Goal: Task Accomplishment & Management: Complete application form

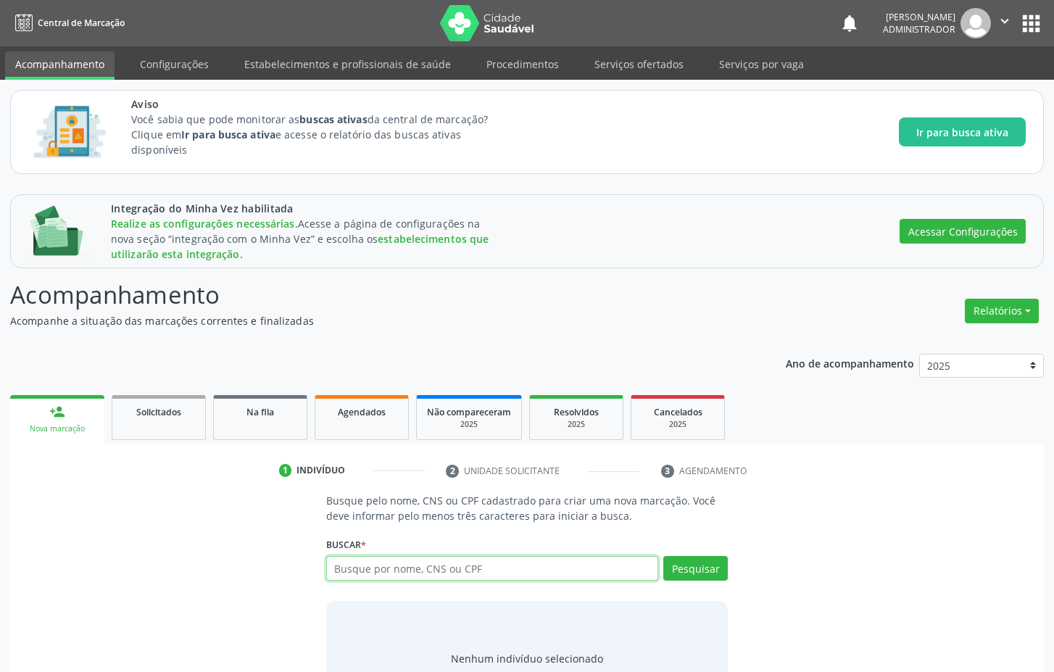
click at [515, 566] on input "text" at bounding box center [492, 568] width 333 height 25
type input "maria"
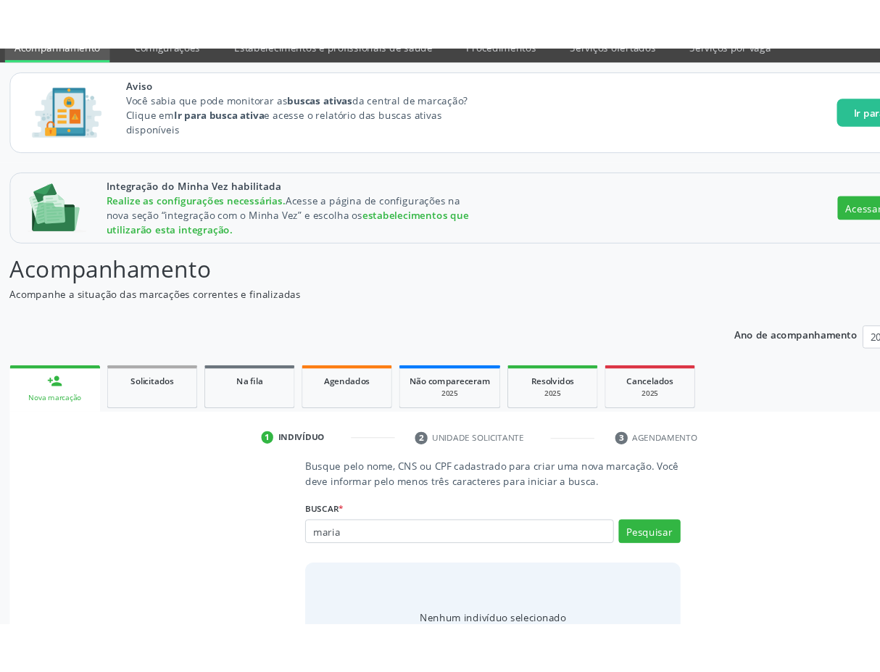
scroll to position [80, 0]
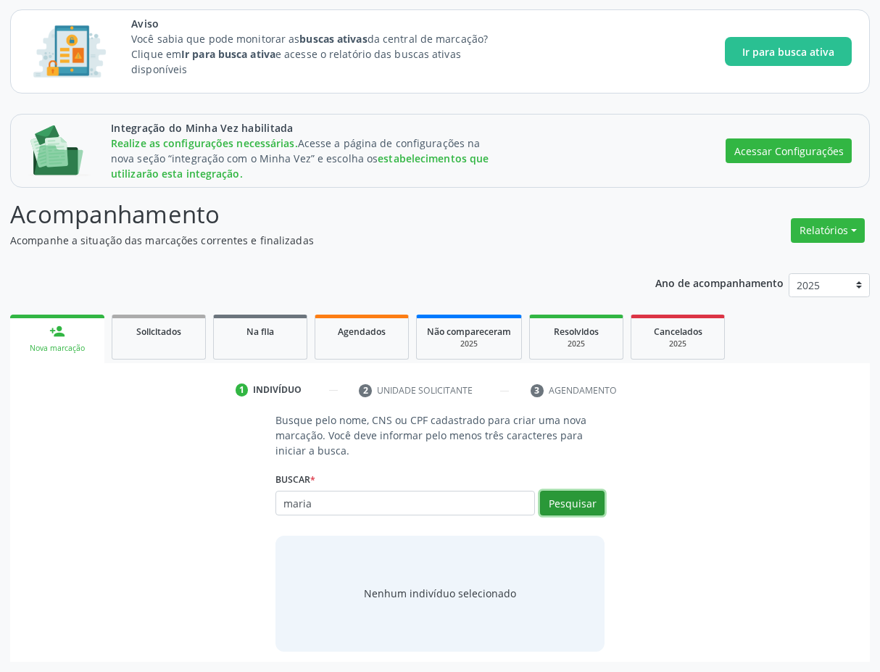
click at [591, 502] on button "Pesquisar" at bounding box center [572, 503] width 65 height 25
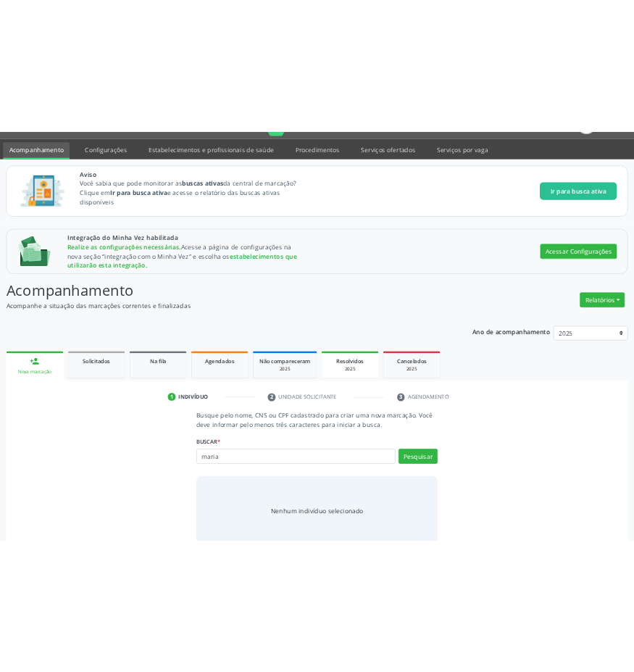
scroll to position [65, 0]
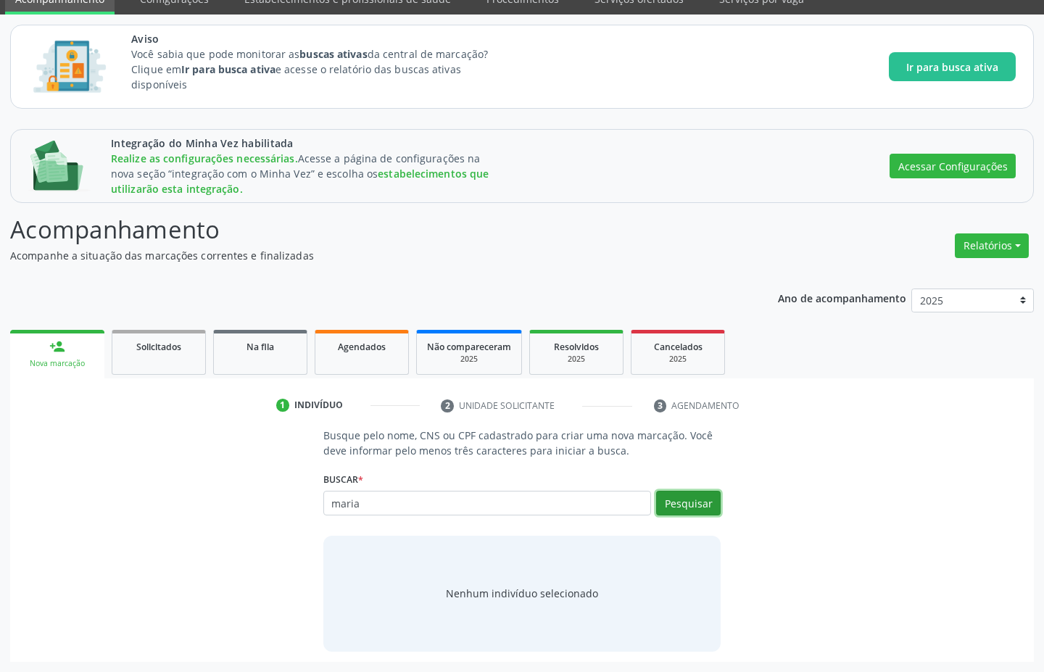
click at [707, 506] on button "Pesquisar" at bounding box center [688, 503] width 65 height 25
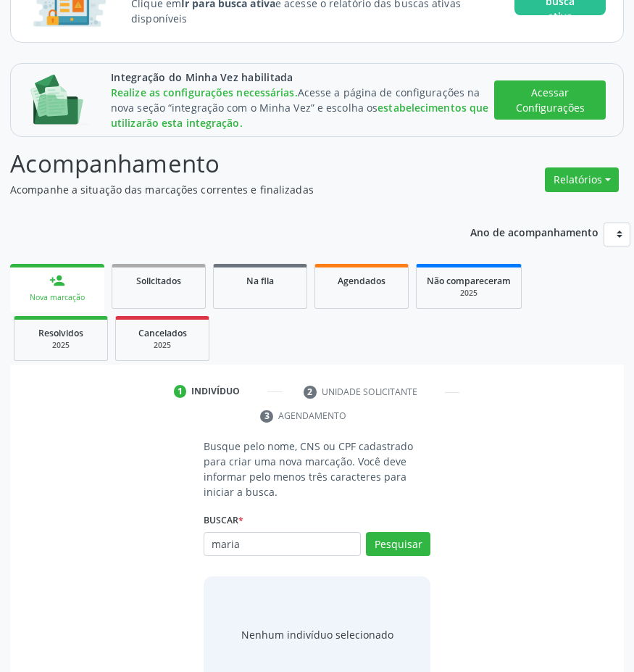
scroll to position [202, 0]
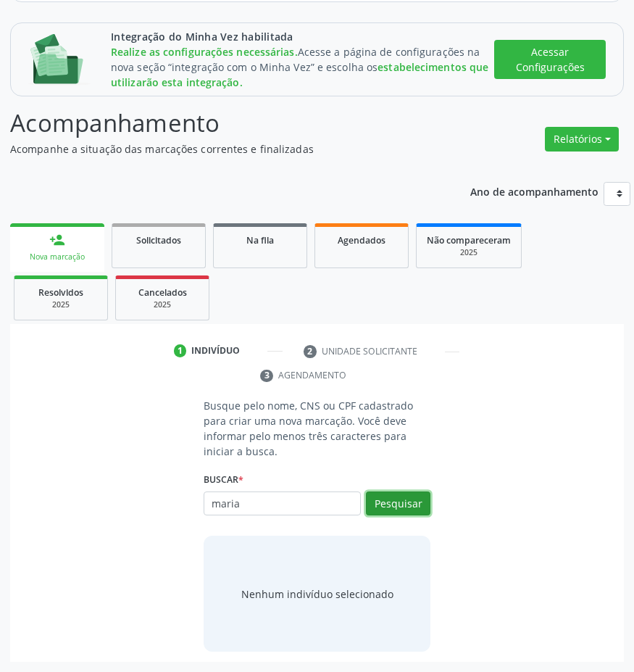
click at [399, 511] on button "Pesquisar" at bounding box center [398, 503] width 65 height 25
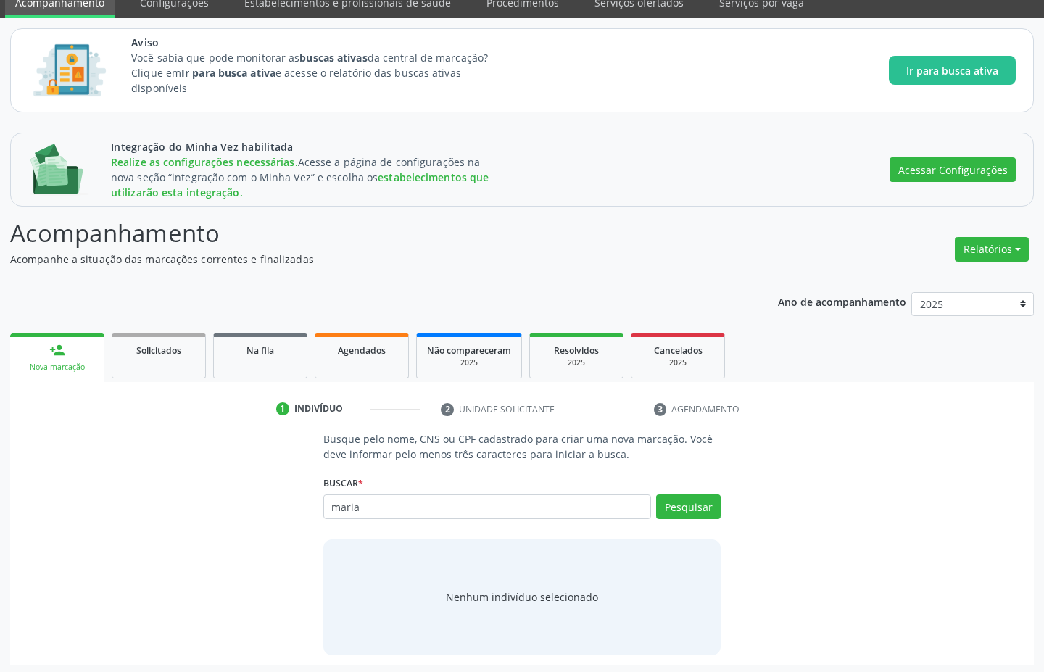
scroll to position [65, 0]
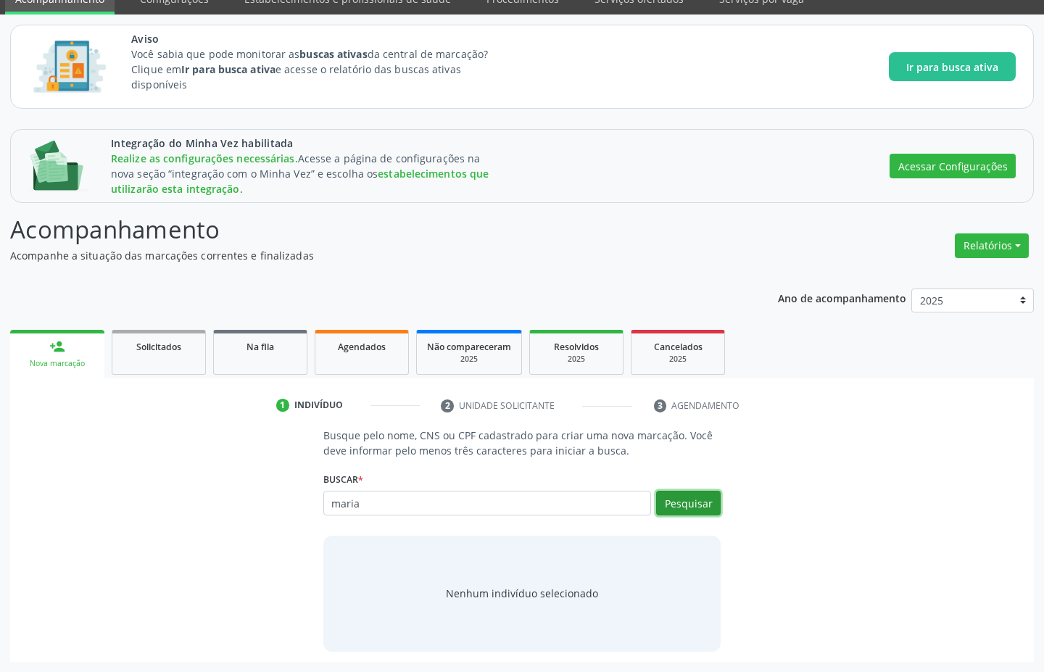
click at [685, 507] on button "Pesquisar" at bounding box center [688, 503] width 65 height 25
click at [398, 506] on input "maria" at bounding box center [487, 503] width 328 height 25
click at [689, 516] on div "Pesquisar" at bounding box center [686, 508] width 70 height 35
click at [680, 512] on button "Pesquisar" at bounding box center [688, 503] width 65 height 25
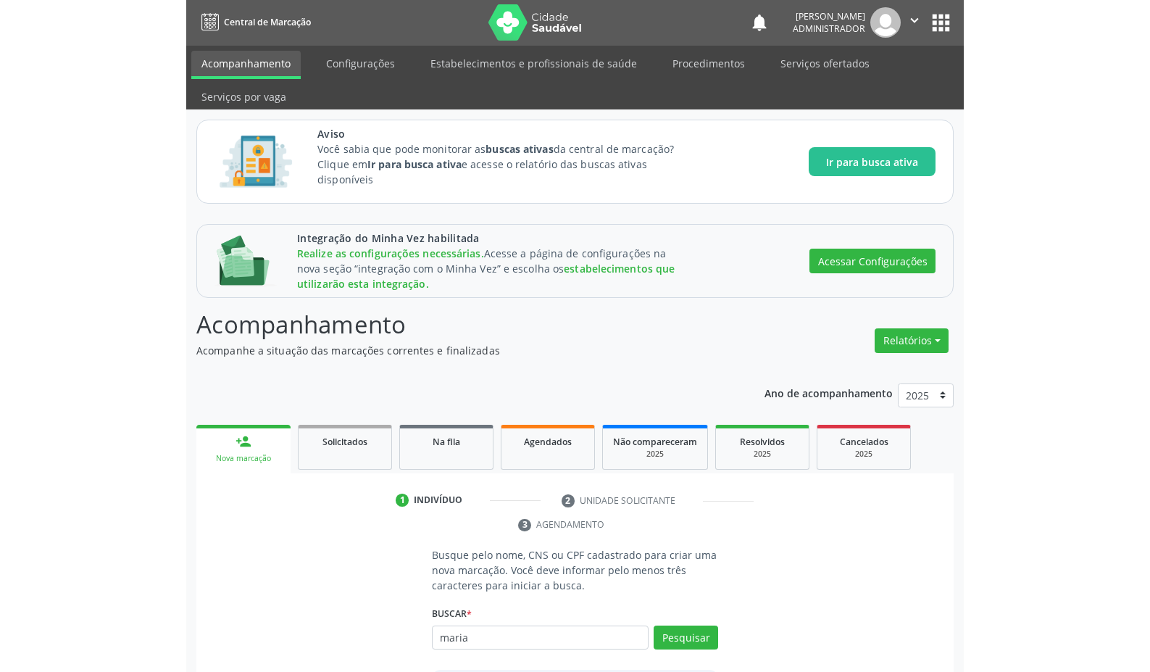
scroll to position [0, 0]
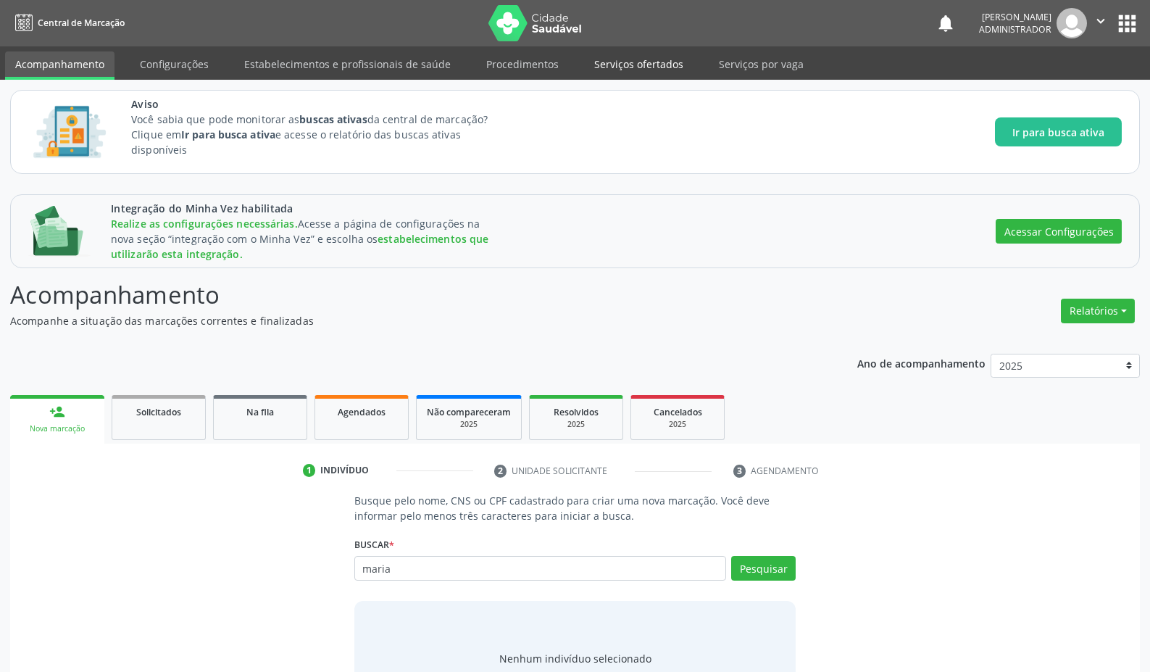
click at [619, 67] on link "Serviços ofertados" at bounding box center [638, 63] width 109 height 25
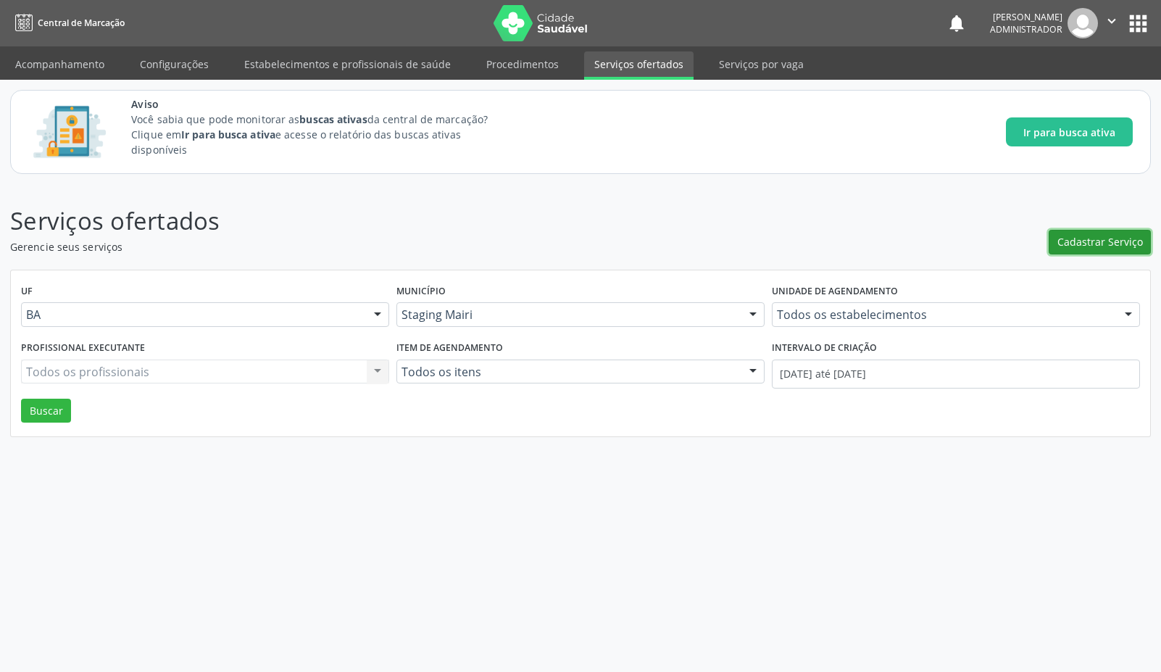
click at [1074, 238] on span "Cadastrar Serviço" at bounding box center [1100, 241] width 86 height 15
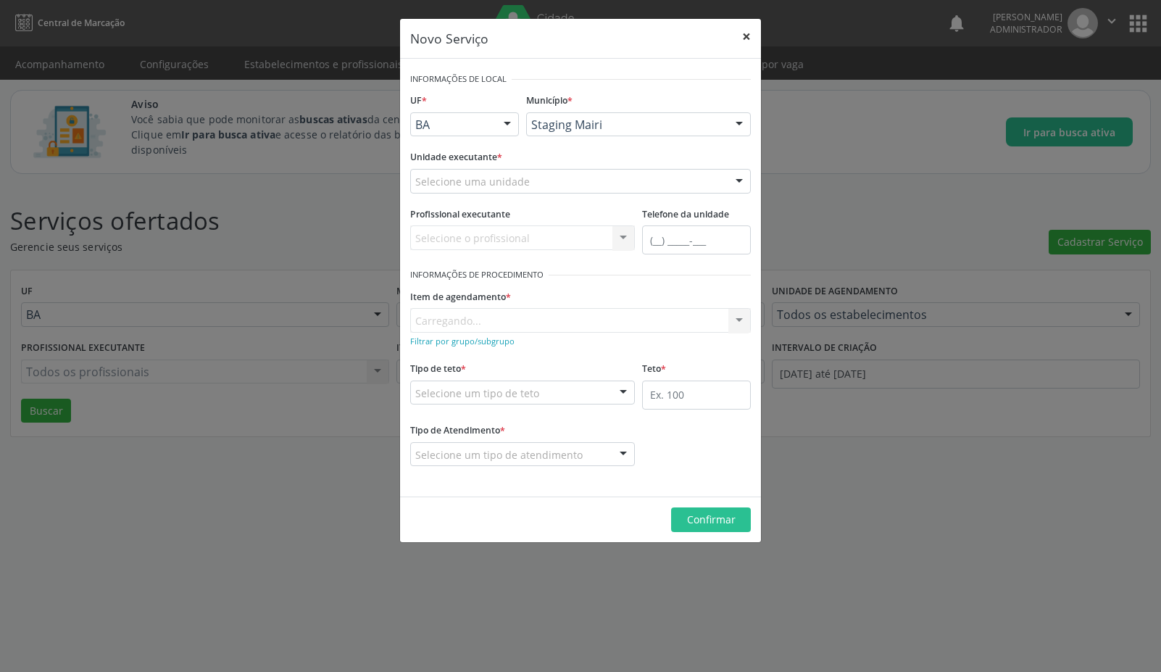
drag, startPoint x: 741, startPoint y: 34, endPoint x: 62, endPoint y: 420, distance: 781.0
click at [741, 34] on button "×" at bounding box center [746, 37] width 29 height 36
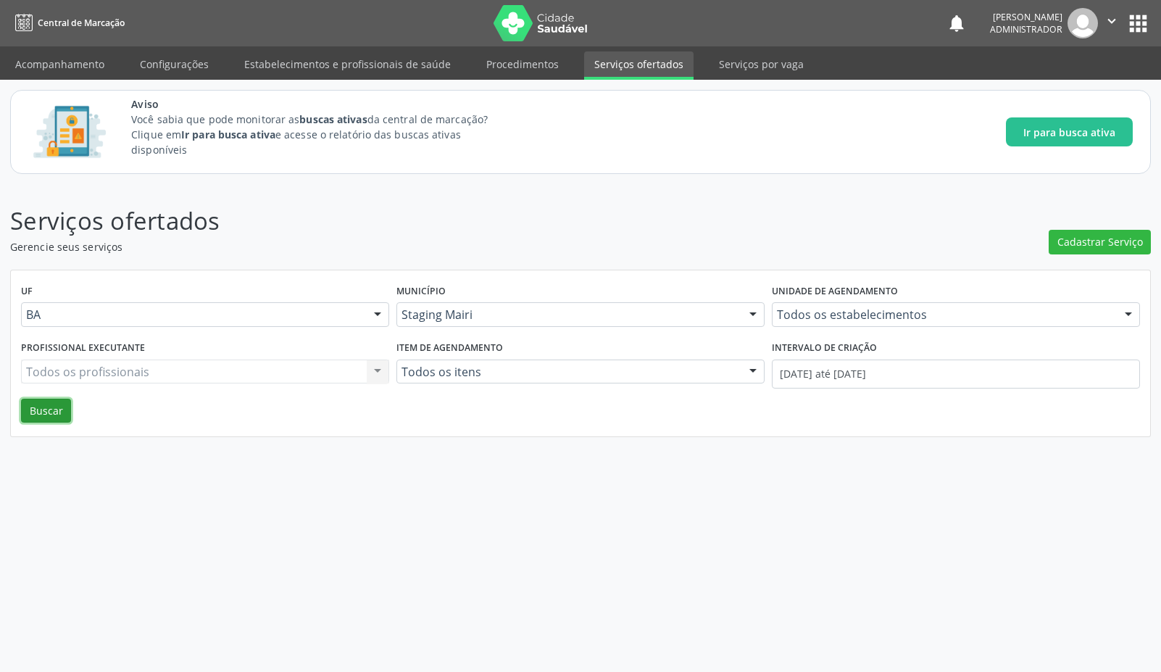
click at [33, 410] on button "Buscar" at bounding box center [46, 411] width 50 height 25
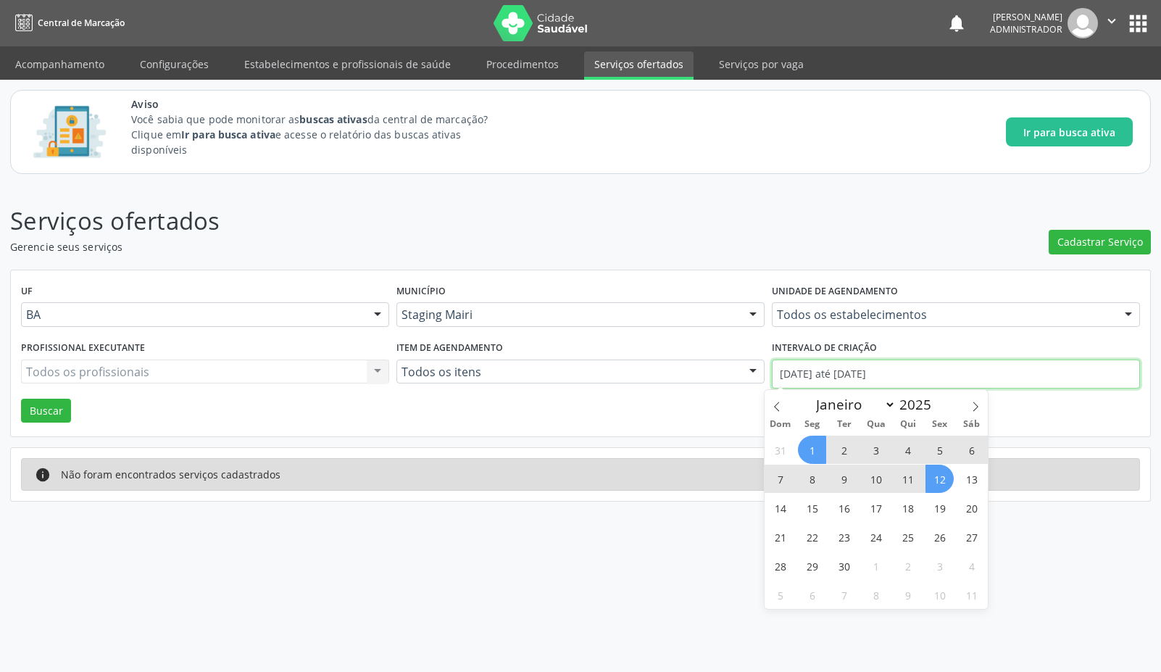
click at [848, 366] on input "01/09/2025 até 12/09/2025" at bounding box center [956, 373] width 368 height 29
drag, startPoint x: 817, startPoint y: 452, endPoint x: 790, endPoint y: 427, distance: 36.9
click at [812, 447] on span "1" at bounding box center [812, 450] width 28 height 28
type input "01/09/2025"
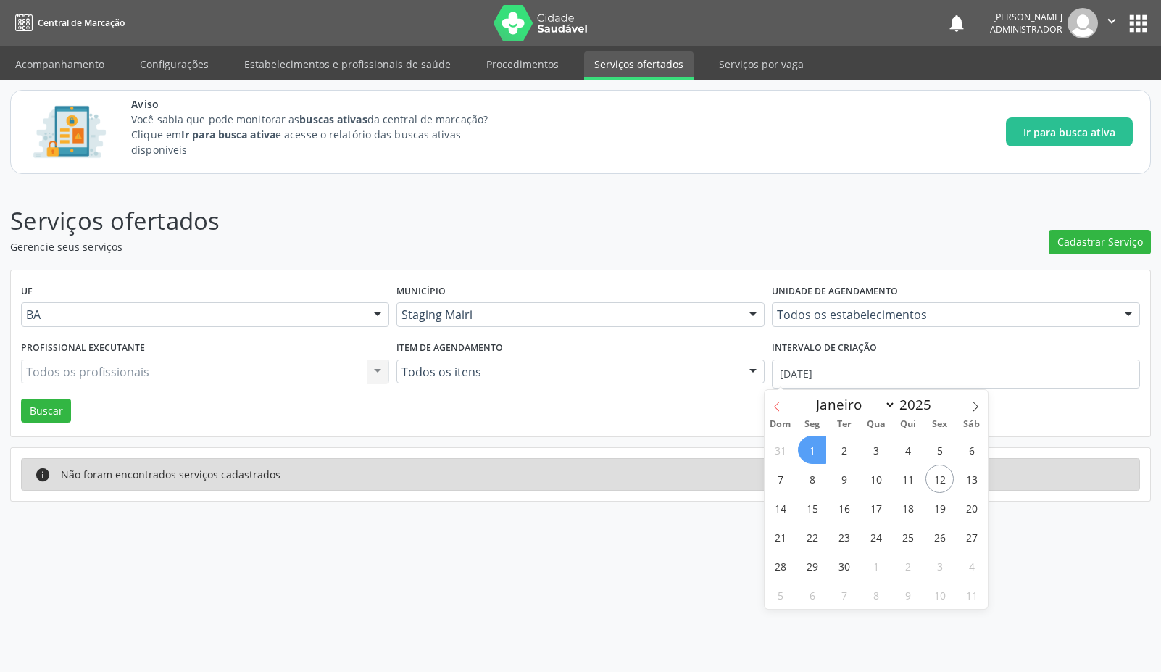
click at [776, 411] on icon at bounding box center [777, 407] width 10 height 10
select select "6"
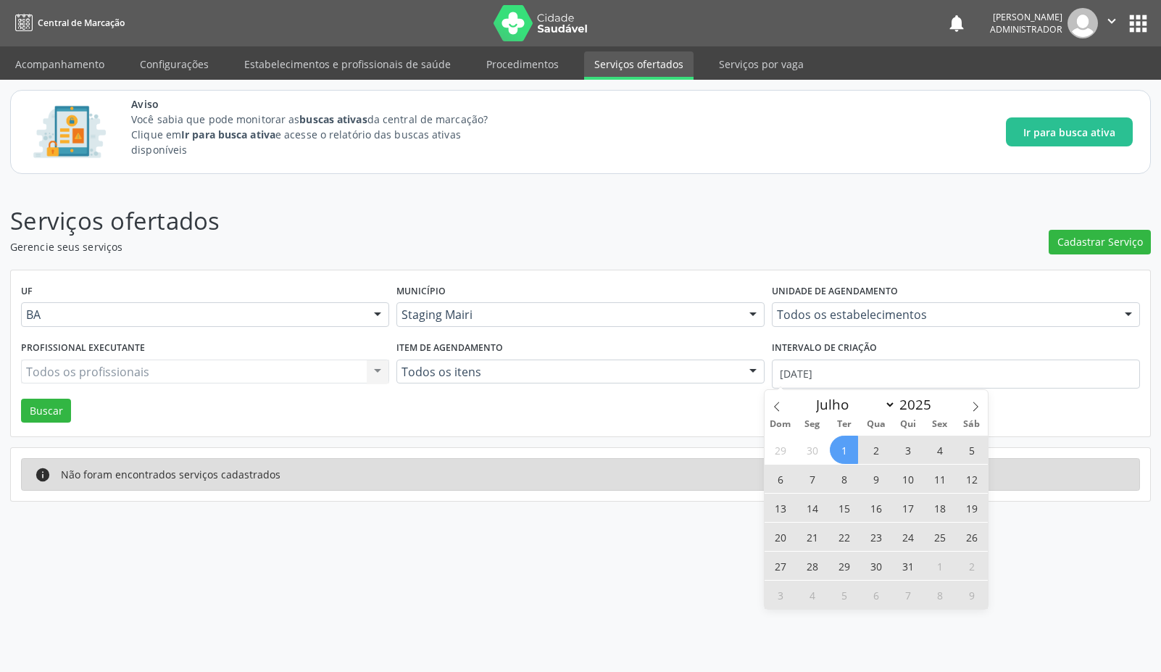
click at [847, 449] on span "1" at bounding box center [844, 450] width 28 height 28
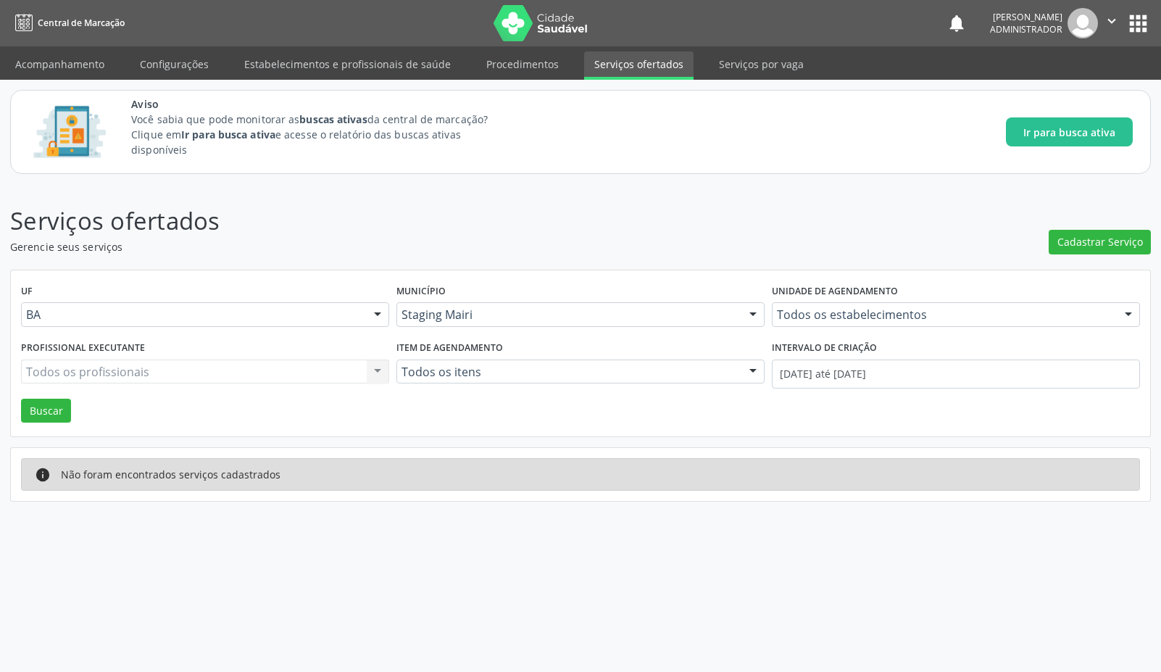
click at [59, 397] on div "Profissional executante Todos os profissionais Todos os profissionais Nenhum re…" at bounding box center [204, 368] width 375 height 62
click at [65, 404] on button "Buscar" at bounding box center [46, 411] width 50 height 25
click at [1102, 244] on span "Cadastrar Serviço" at bounding box center [1100, 241] width 86 height 15
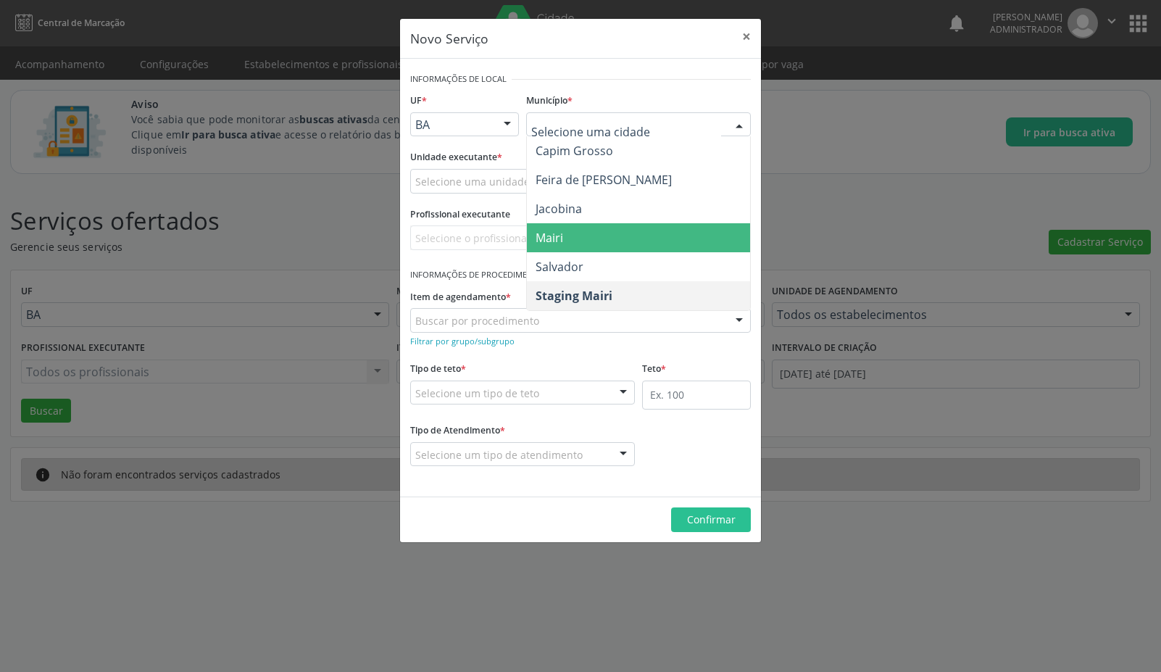
click at [564, 231] on span "Mairi" at bounding box center [638, 237] width 223 height 29
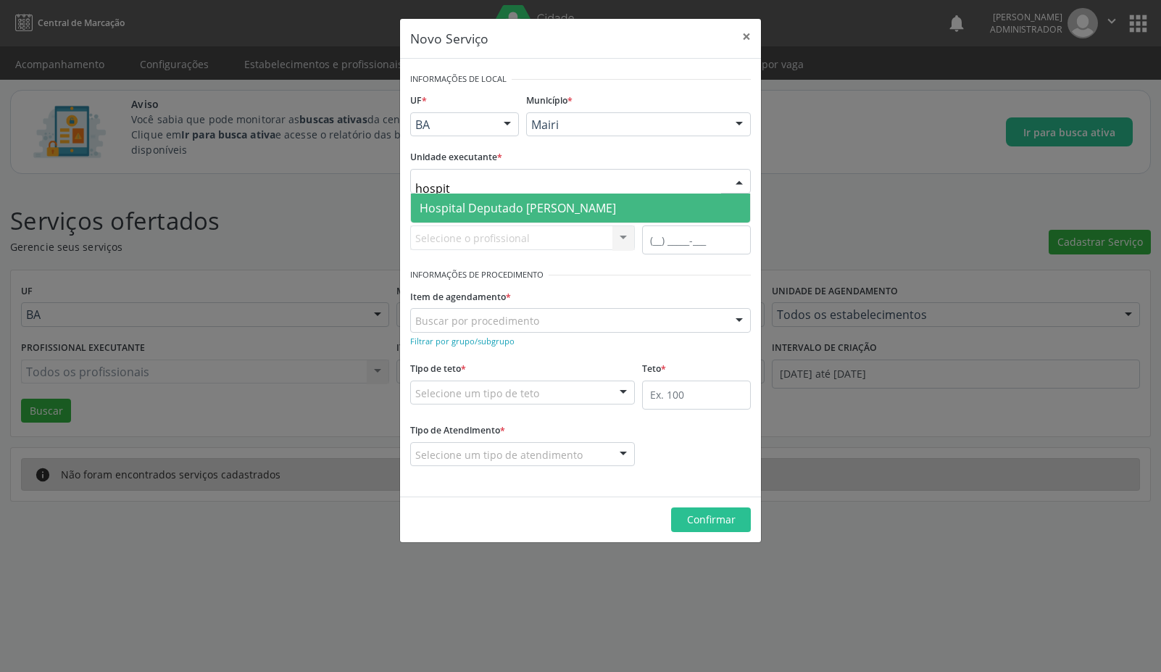
type input "hospita"
click at [459, 207] on span "Hospital Deputado Luis Eduardo Magalhaes" at bounding box center [518, 208] width 196 height 16
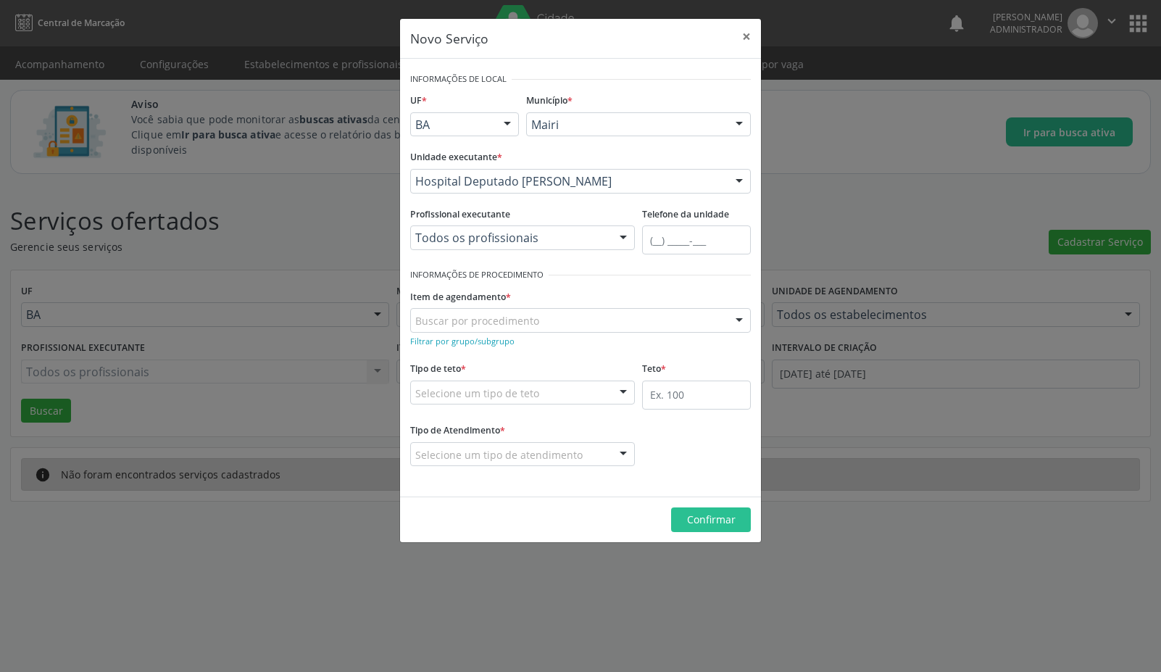
click at [462, 246] on div "Todos os profissionais Todos os profissionais Médico Clínico - Nadinalva Ferrei…" at bounding box center [522, 237] width 225 height 25
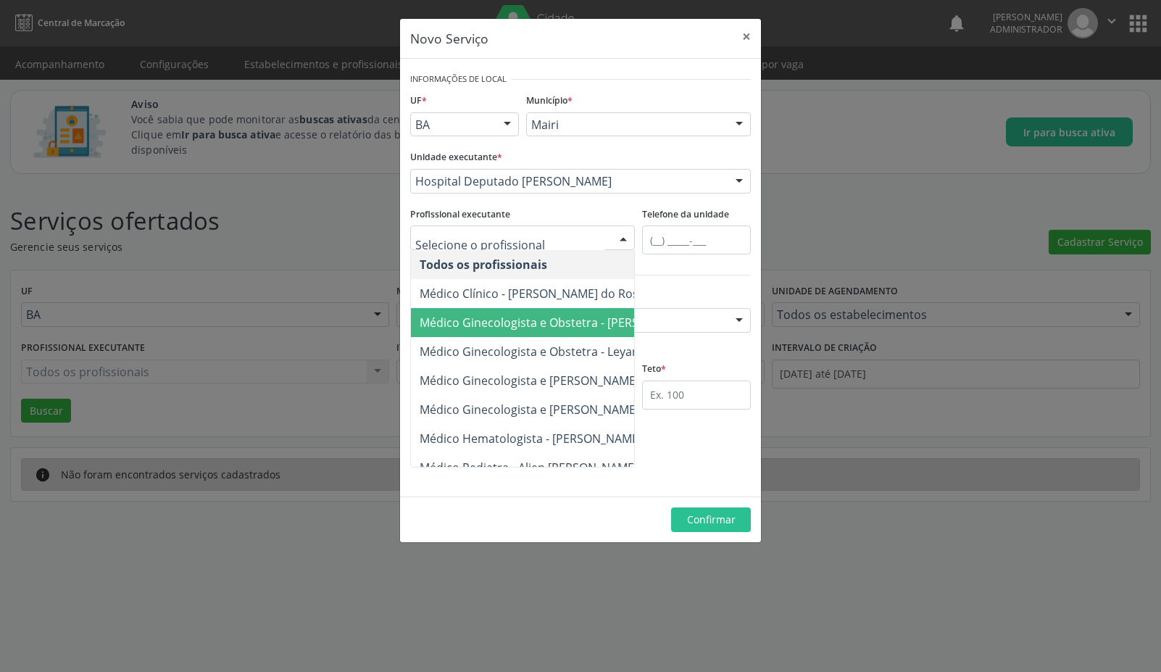
click at [468, 321] on span "Médico Ginecologista e Obstetra - Dulce Isabel Lima de Almeida" at bounding box center [559, 323] width 278 height 16
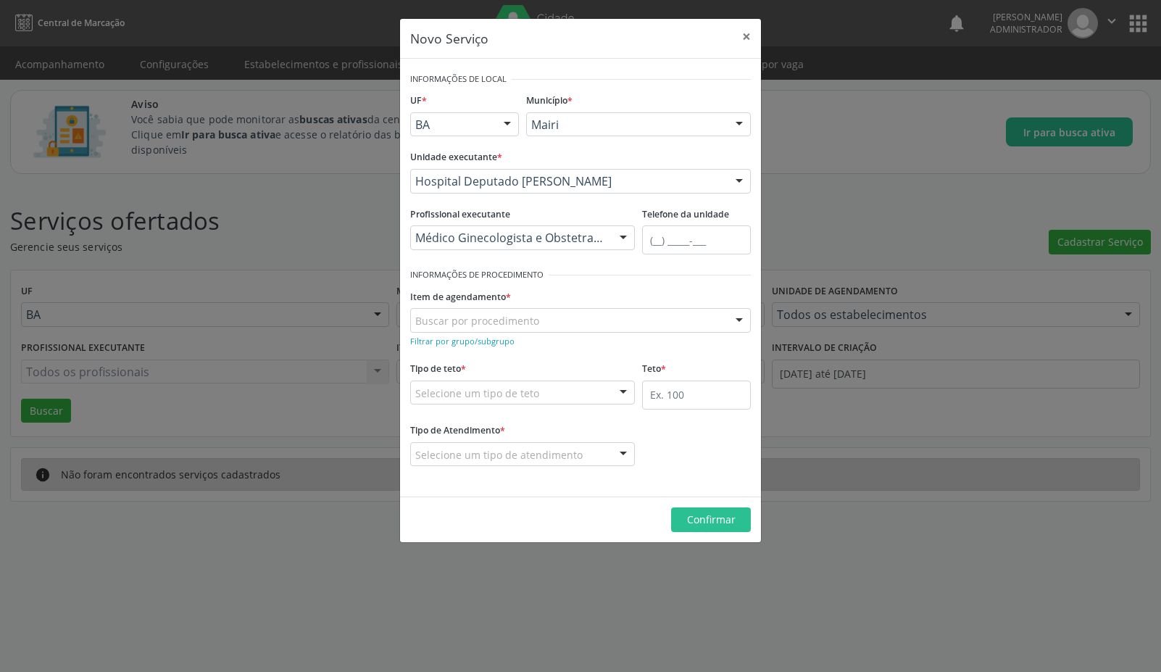
click at [488, 384] on div "Selecione um tipo de teto" at bounding box center [522, 393] width 225 height 25
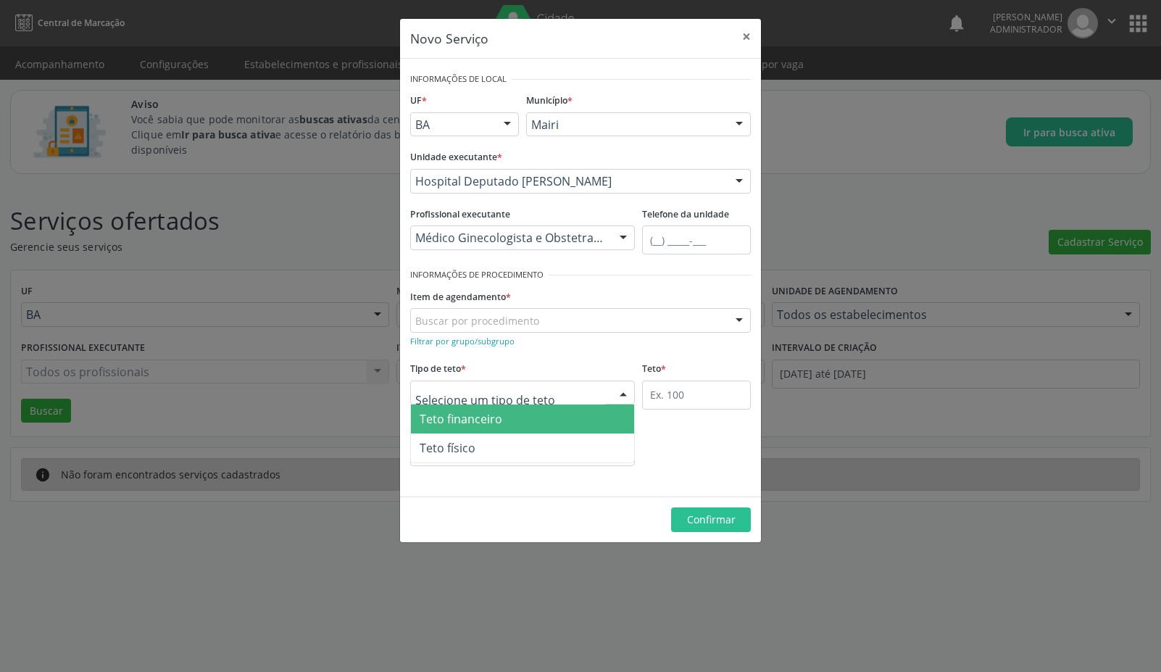
click at [474, 419] on span "Teto financeiro" at bounding box center [461, 419] width 83 height 16
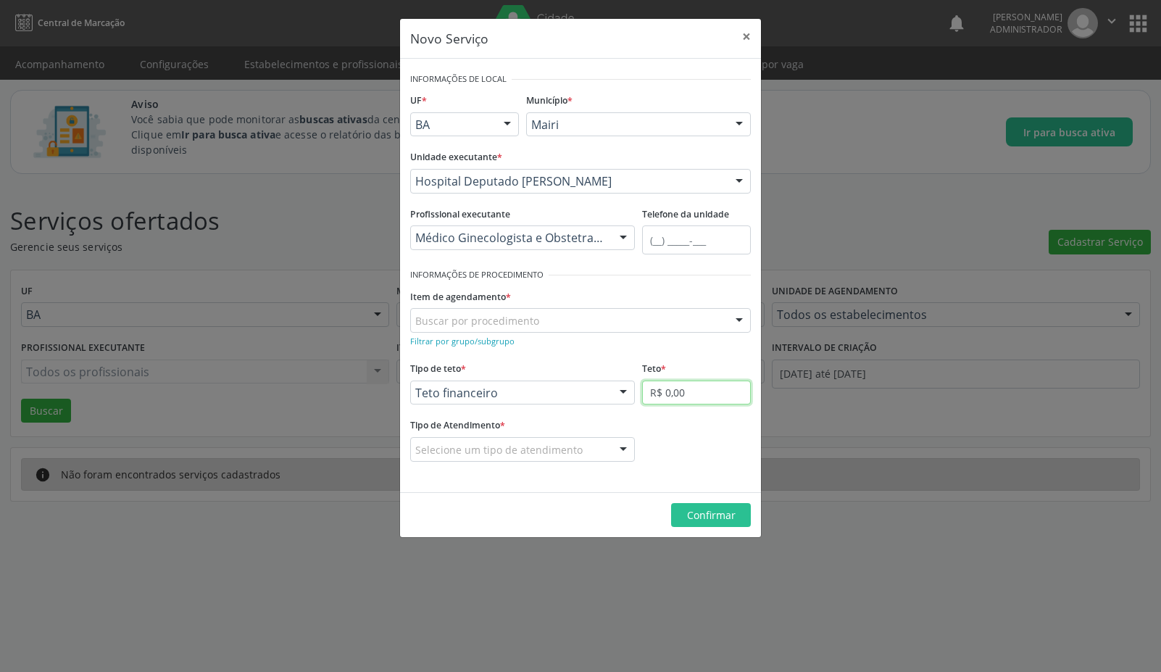
click at [683, 388] on input "R$ 0,00" at bounding box center [696, 393] width 109 height 25
type input "R$ 100,00"
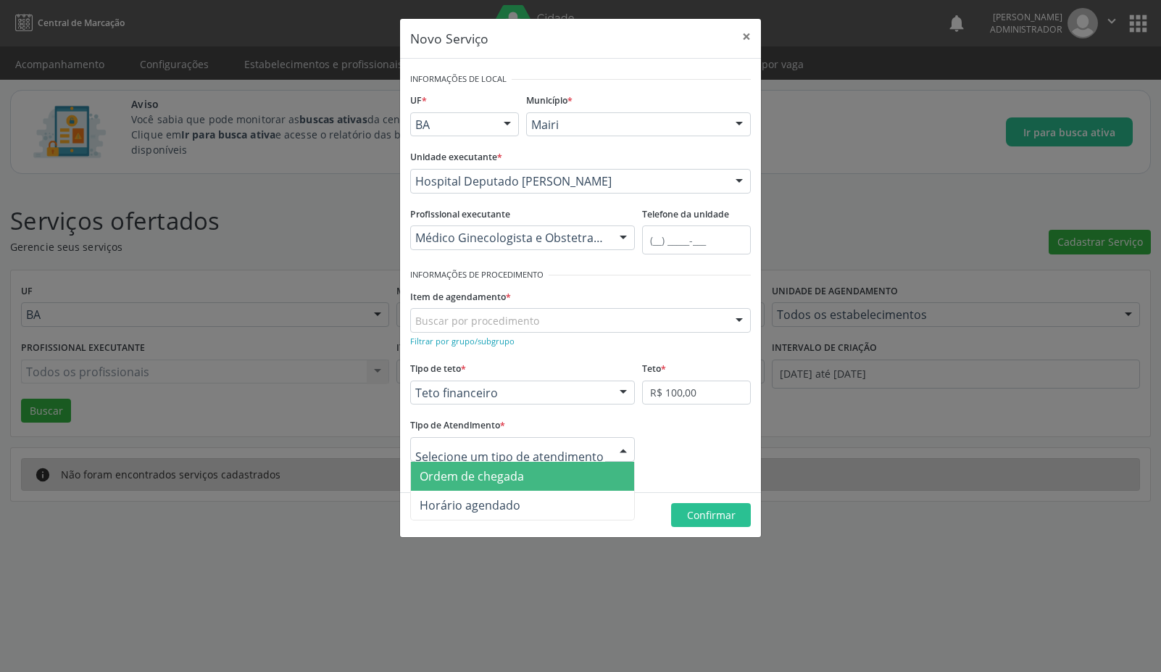
click at [474, 475] on span "Ordem de chegada" at bounding box center [472, 476] width 104 height 16
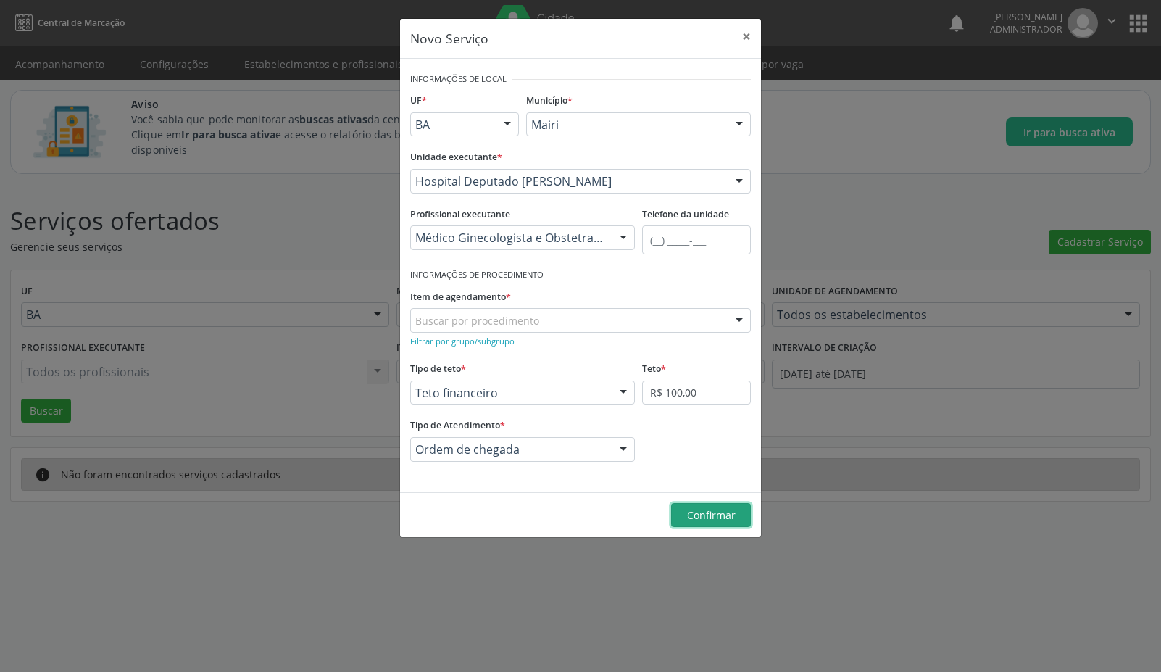
click at [707, 522] on button "Confirmar" at bounding box center [711, 515] width 80 height 25
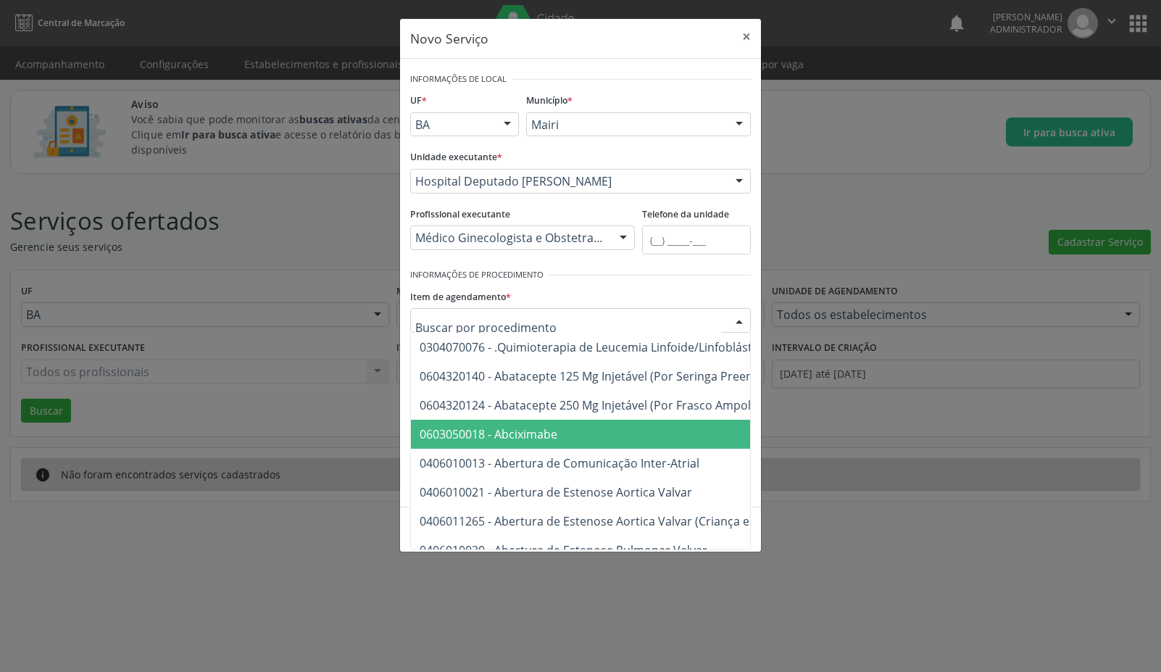
click at [531, 439] on span "0603050018 - Abciximabe" at bounding box center [489, 434] width 138 height 16
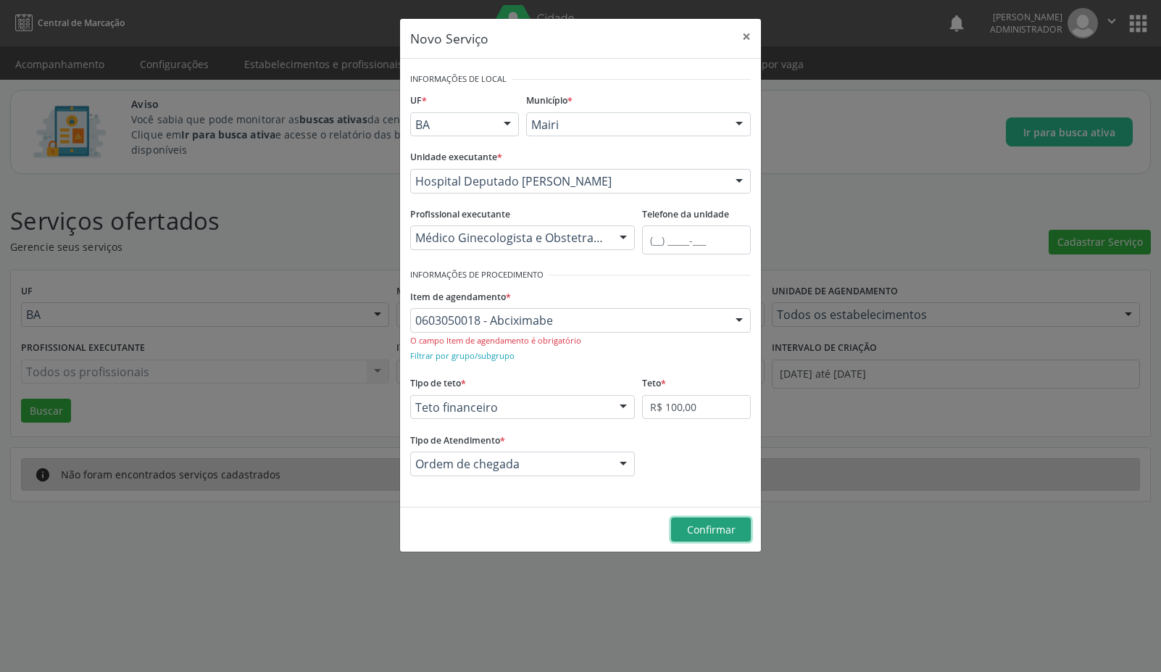
click at [707, 523] on span "Confirmar" at bounding box center [711, 530] width 49 height 14
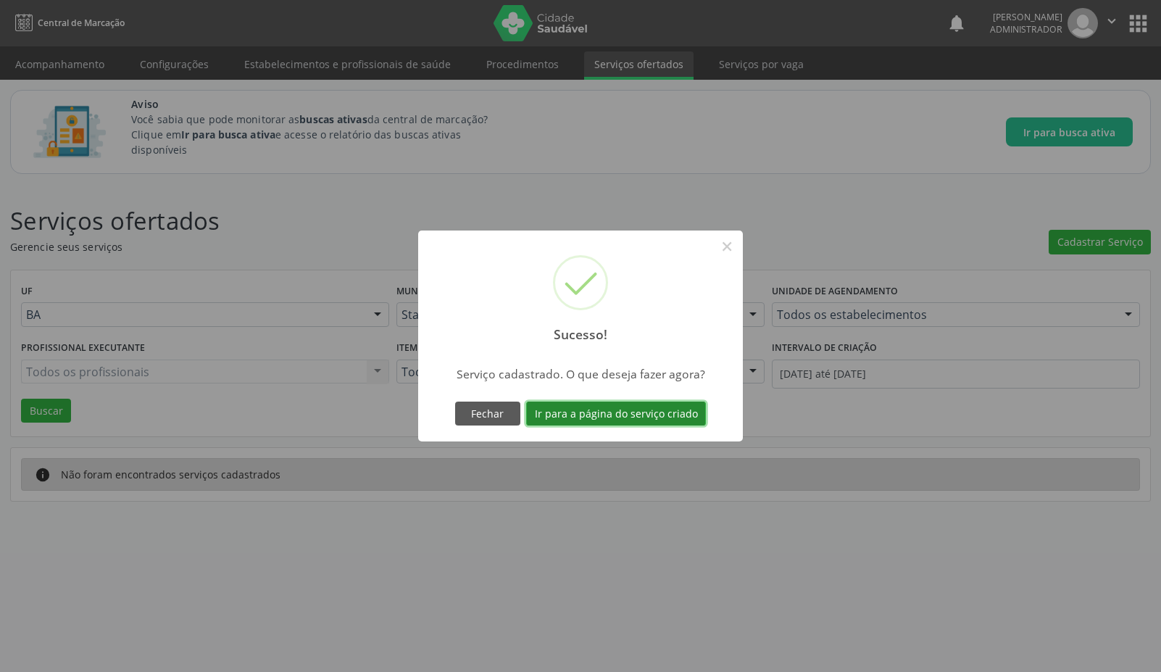
click at [653, 419] on button "Ir para a página do serviço criado" at bounding box center [616, 414] width 180 height 25
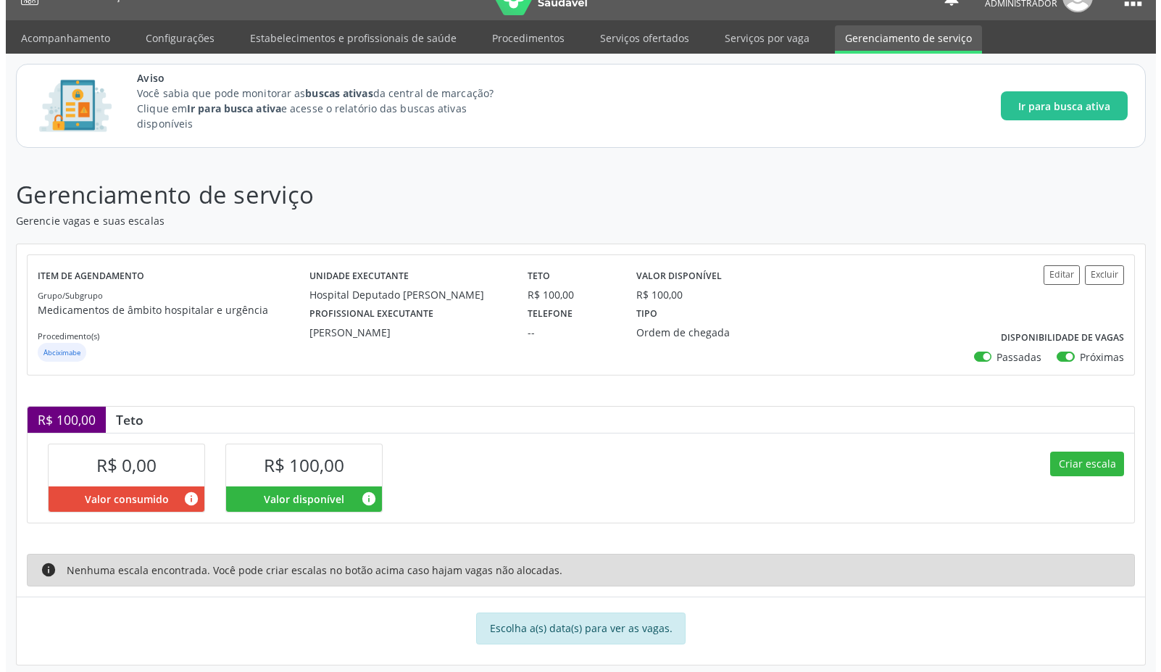
scroll to position [40, 0]
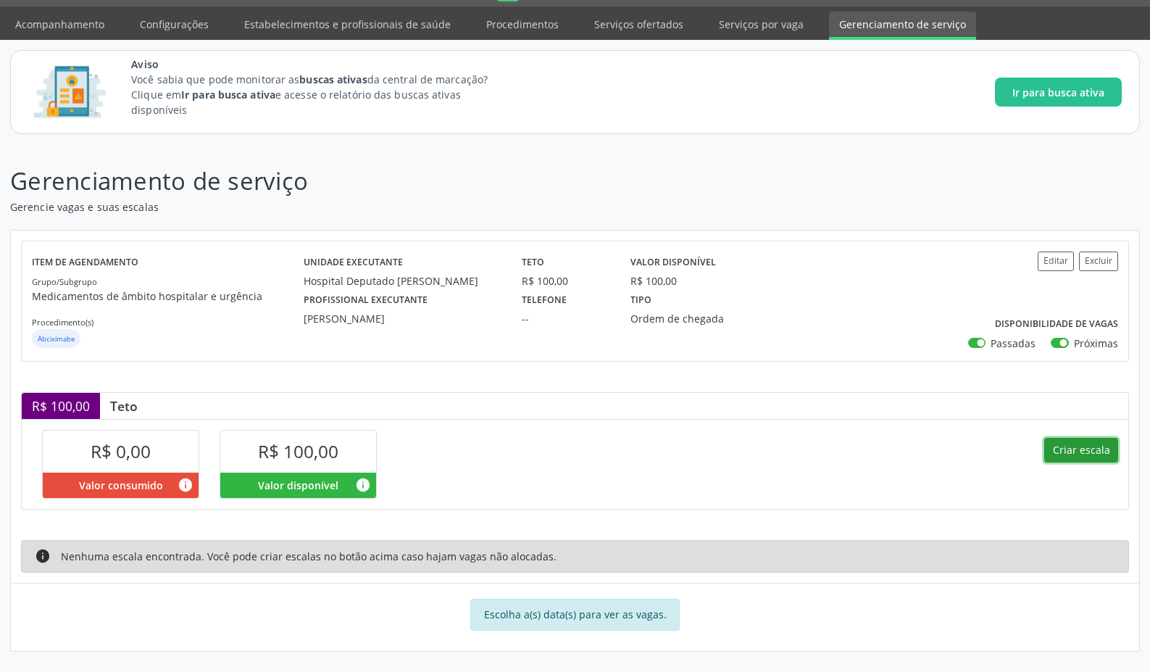
click at [1084, 455] on button "Criar escala" at bounding box center [1081, 450] width 74 height 25
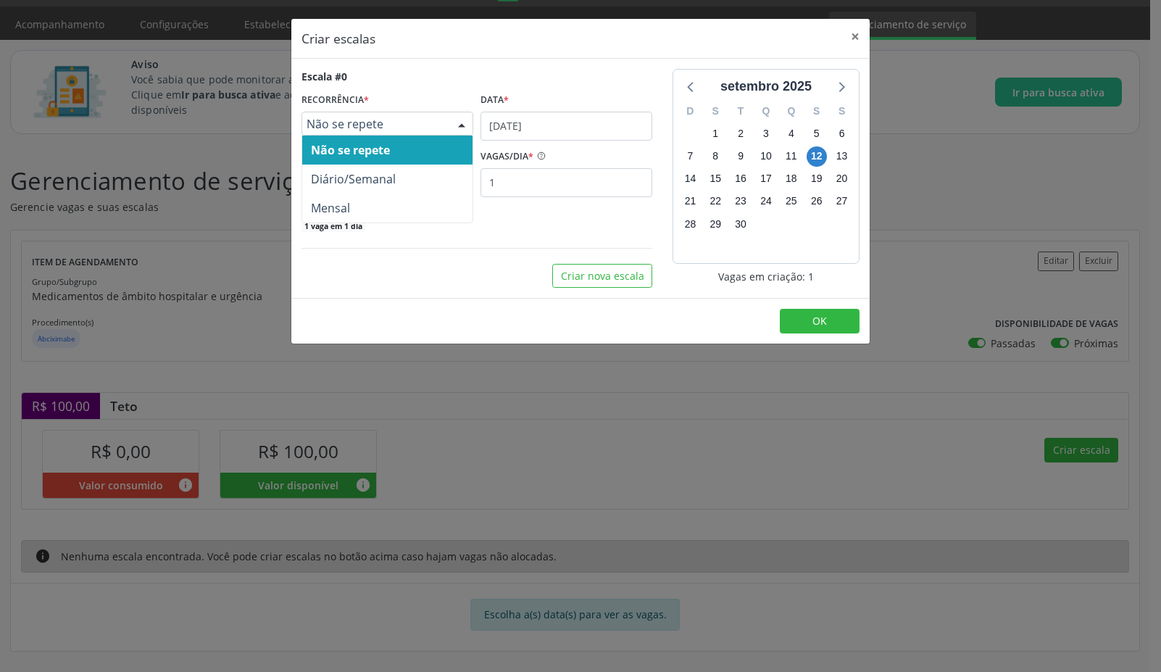
click at [386, 130] on div "Não se repete" at bounding box center [388, 124] width 172 height 25
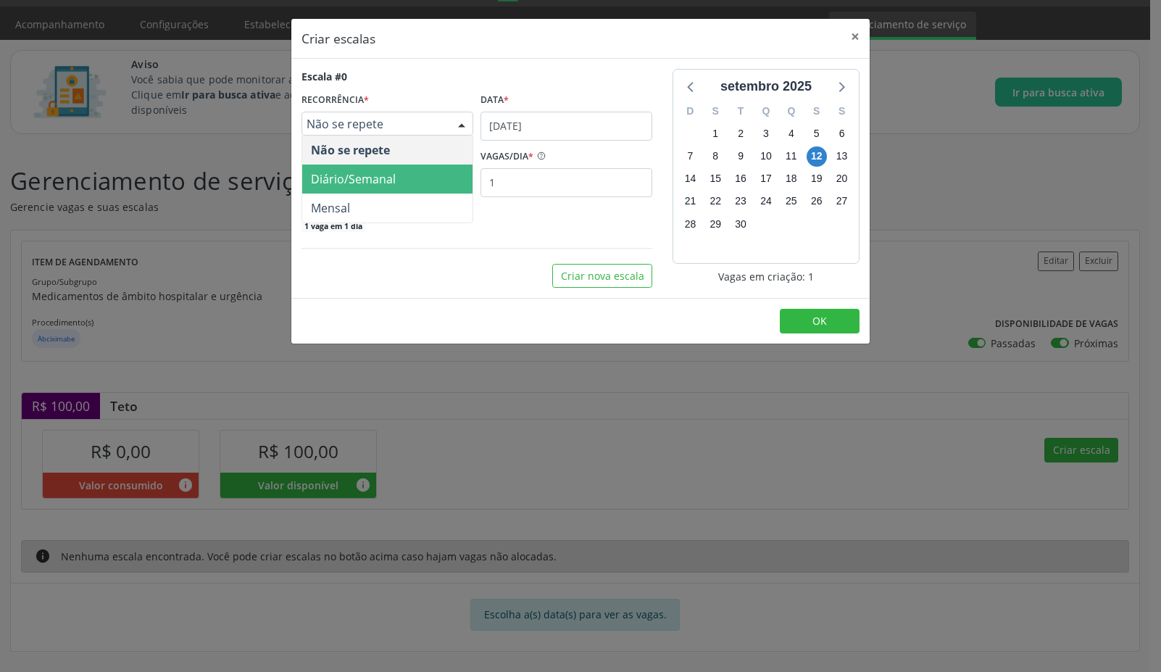
click at [356, 175] on span "Diário/Semanal" at bounding box center [353, 179] width 85 height 16
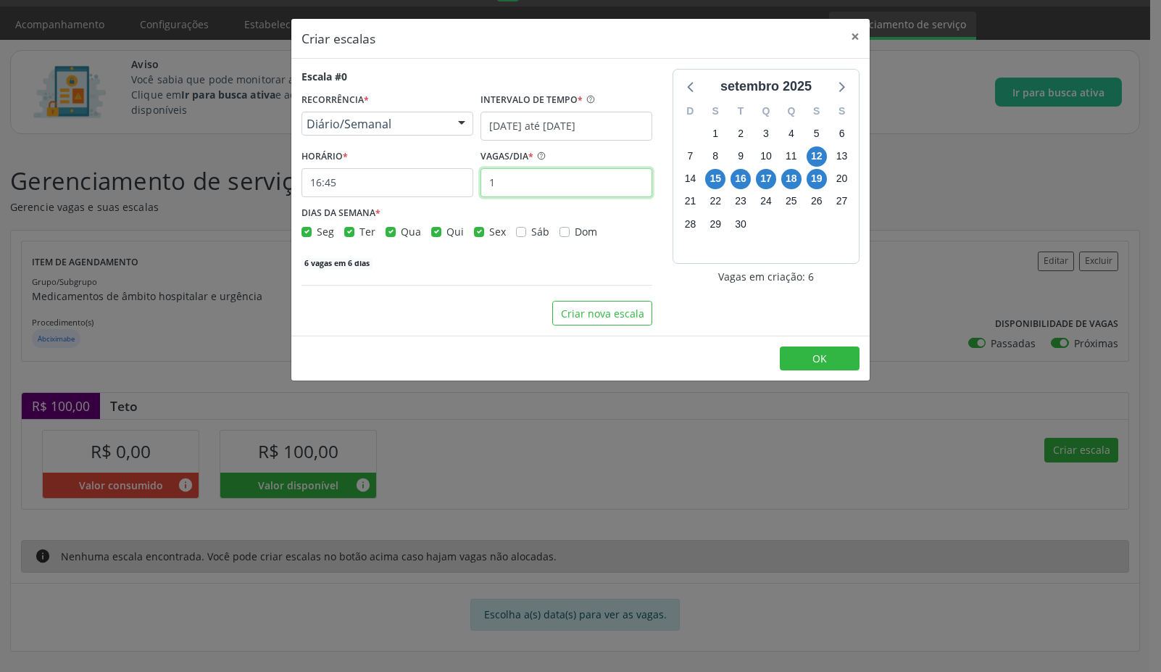
click at [551, 177] on input "1" at bounding box center [567, 182] width 172 height 29
type input "10"
click at [838, 363] on button "OK" at bounding box center [820, 358] width 80 height 25
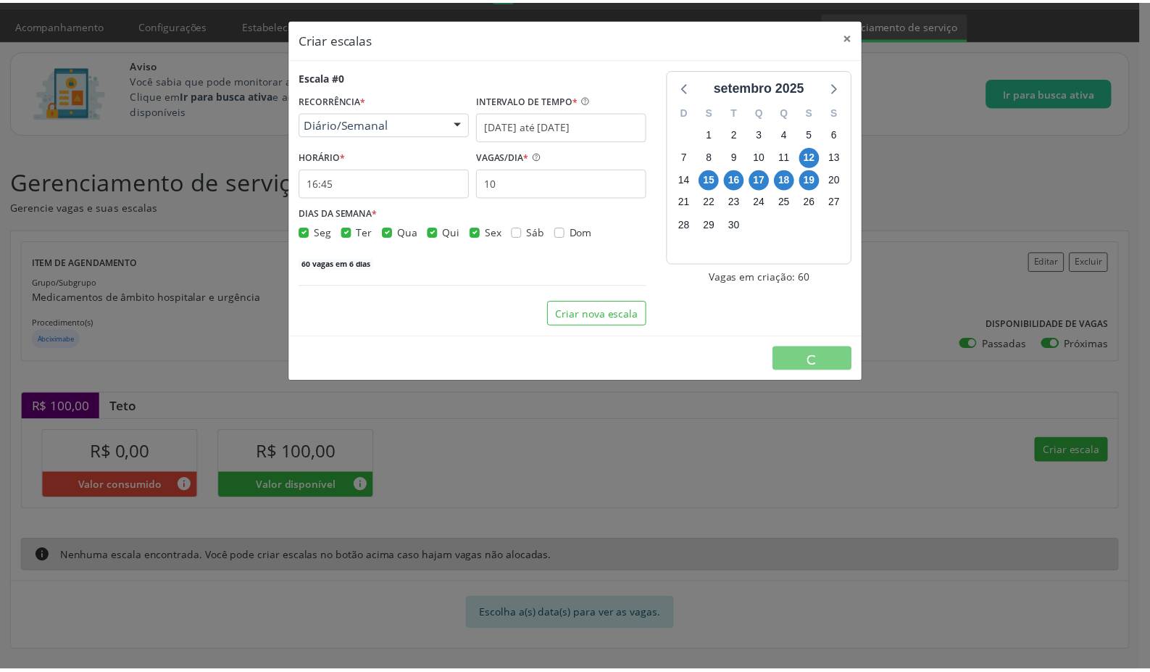
scroll to position [0, 0]
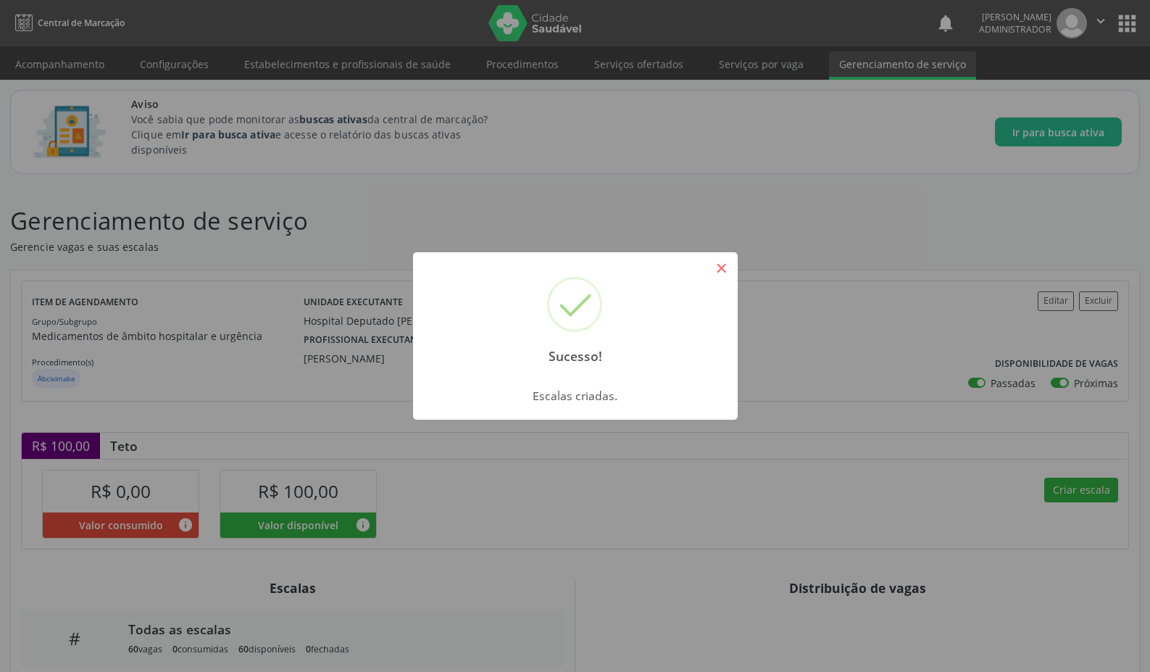
click at [721, 274] on button "×" at bounding box center [722, 268] width 25 height 25
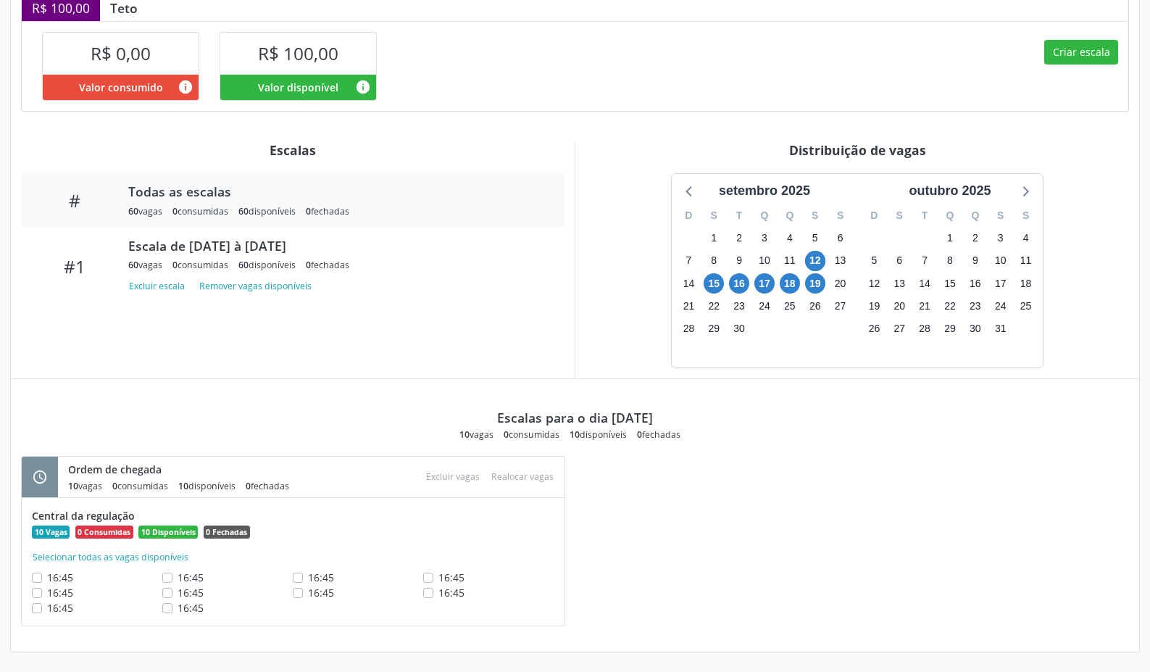
scroll to position [438, 0]
click at [808, 253] on span "12" at bounding box center [815, 260] width 20 height 20
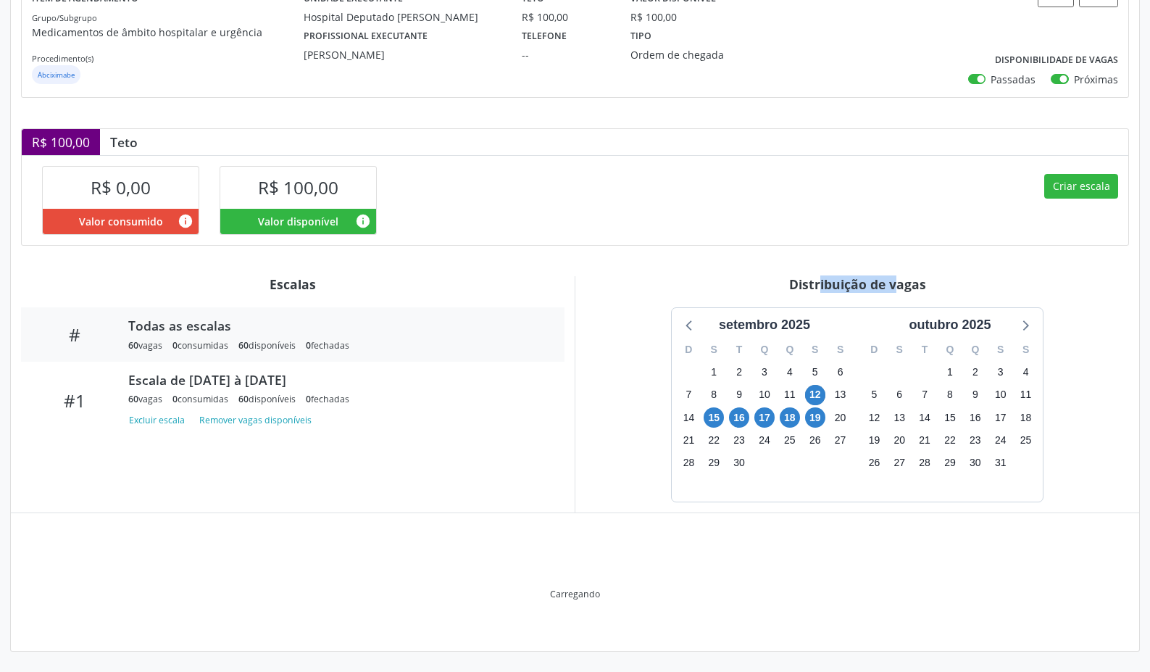
click at [809, 253] on div "Item de agendamento Grupo/Subgrupo Medicamentos de âmbito hospitalar e urgência…" at bounding box center [575, 309] width 1129 height 685
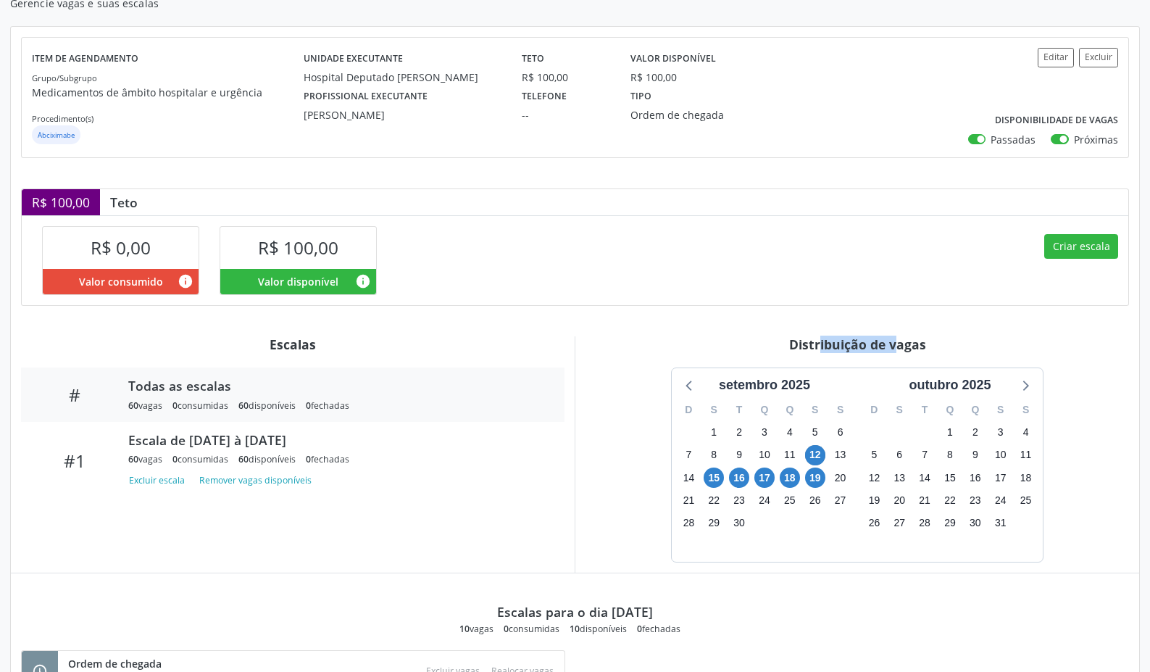
scroll to position [0, 0]
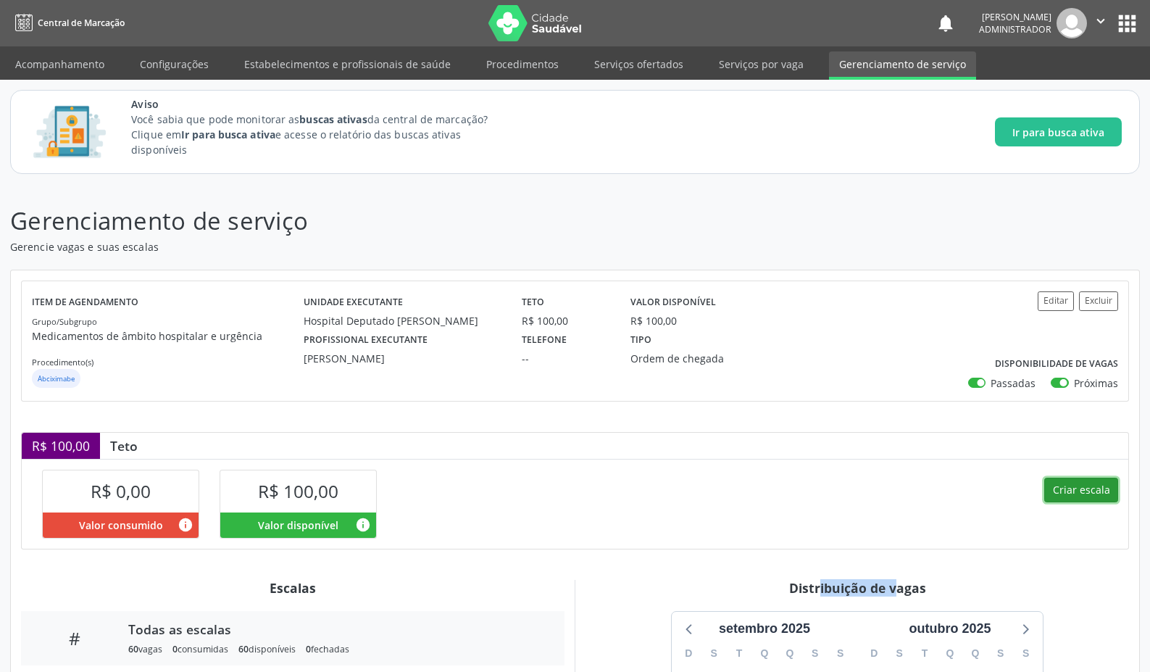
click at [1069, 496] on button "Criar escala" at bounding box center [1081, 490] width 74 height 25
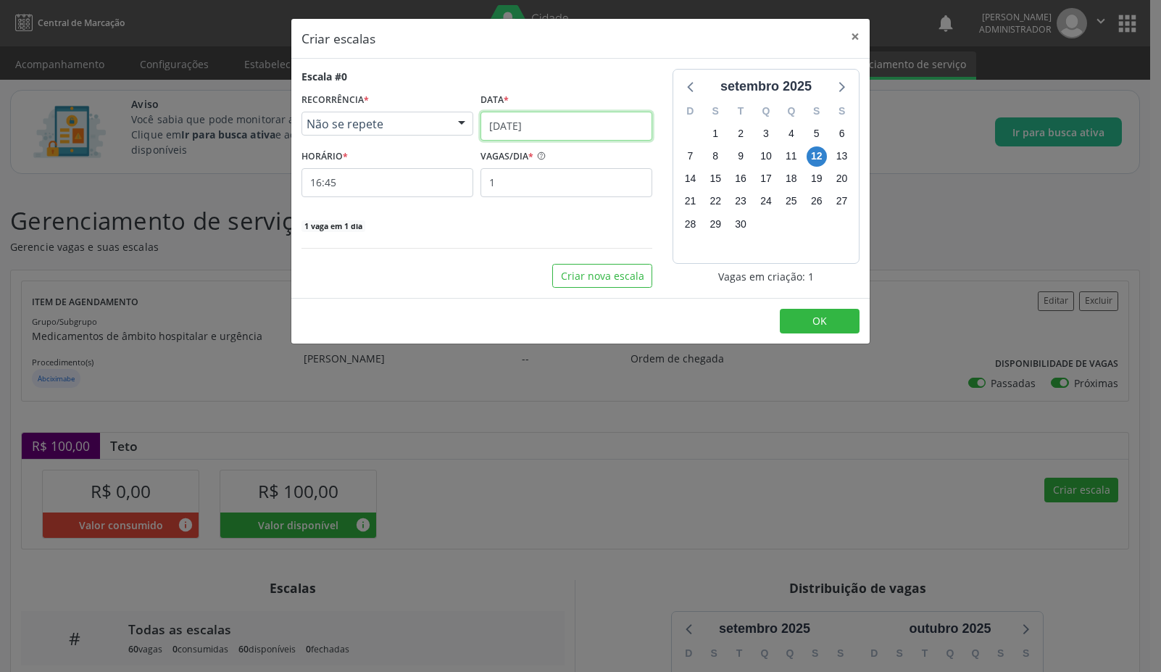
click at [522, 119] on input "12/09/2025" at bounding box center [567, 126] width 172 height 29
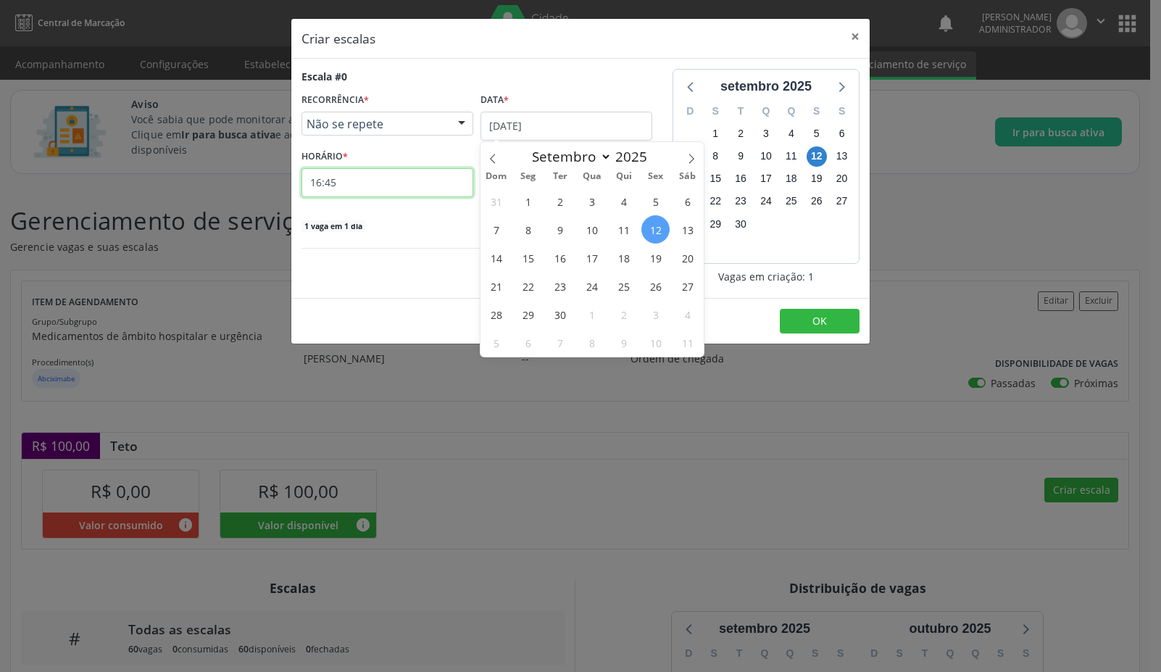
click at [344, 183] on input "16:45" at bounding box center [388, 182] width 172 height 29
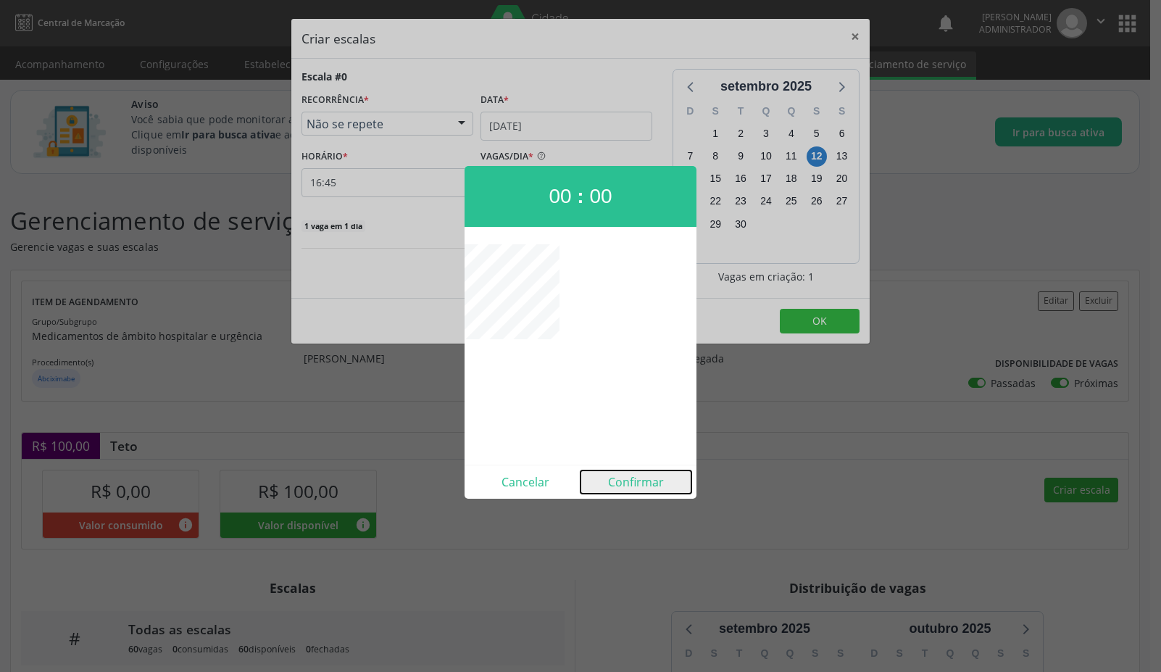
click at [646, 486] on button "Confirmar" at bounding box center [636, 481] width 111 height 23
type input "00:00"
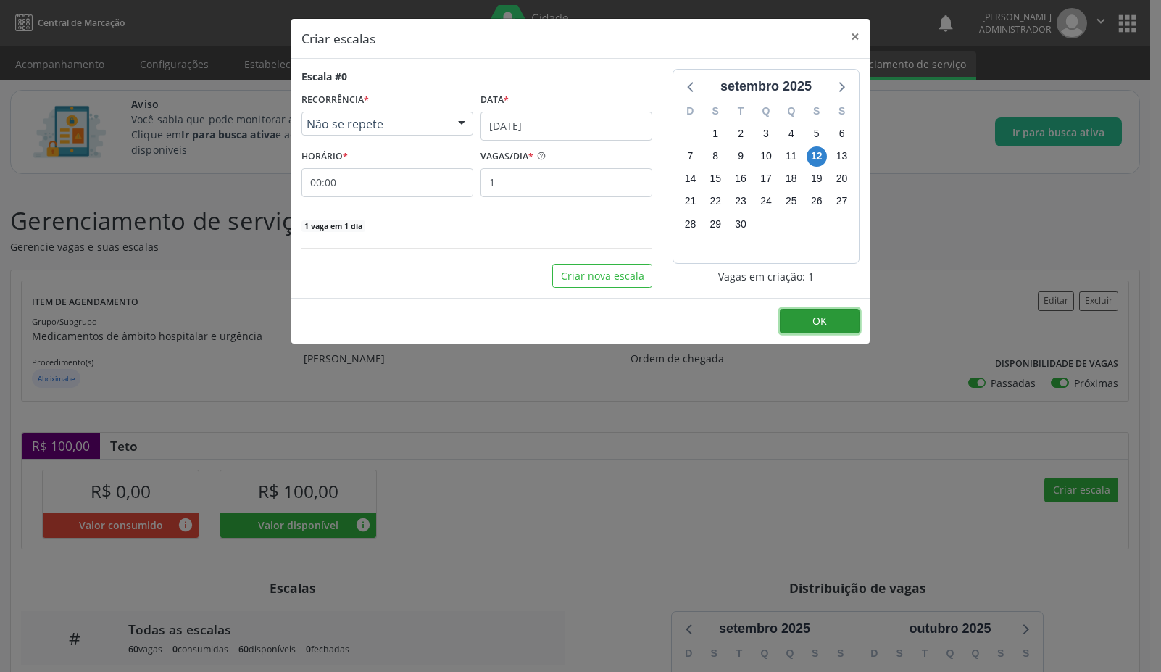
click at [810, 324] on button "OK" at bounding box center [820, 321] width 80 height 25
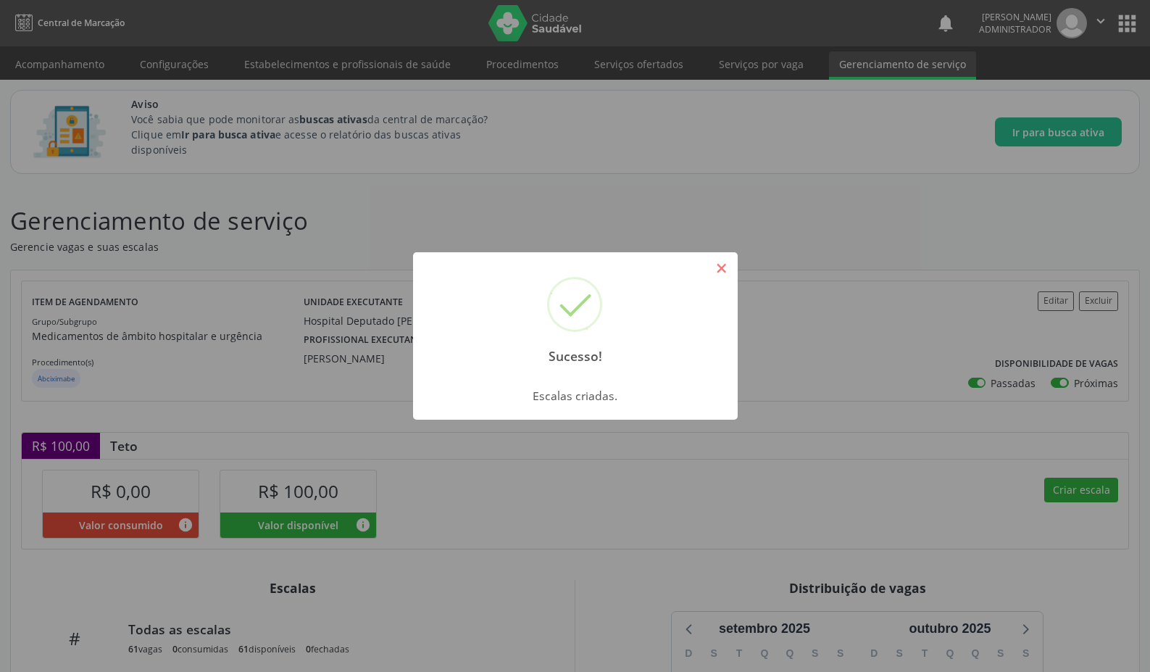
click at [723, 270] on button "×" at bounding box center [722, 268] width 25 height 25
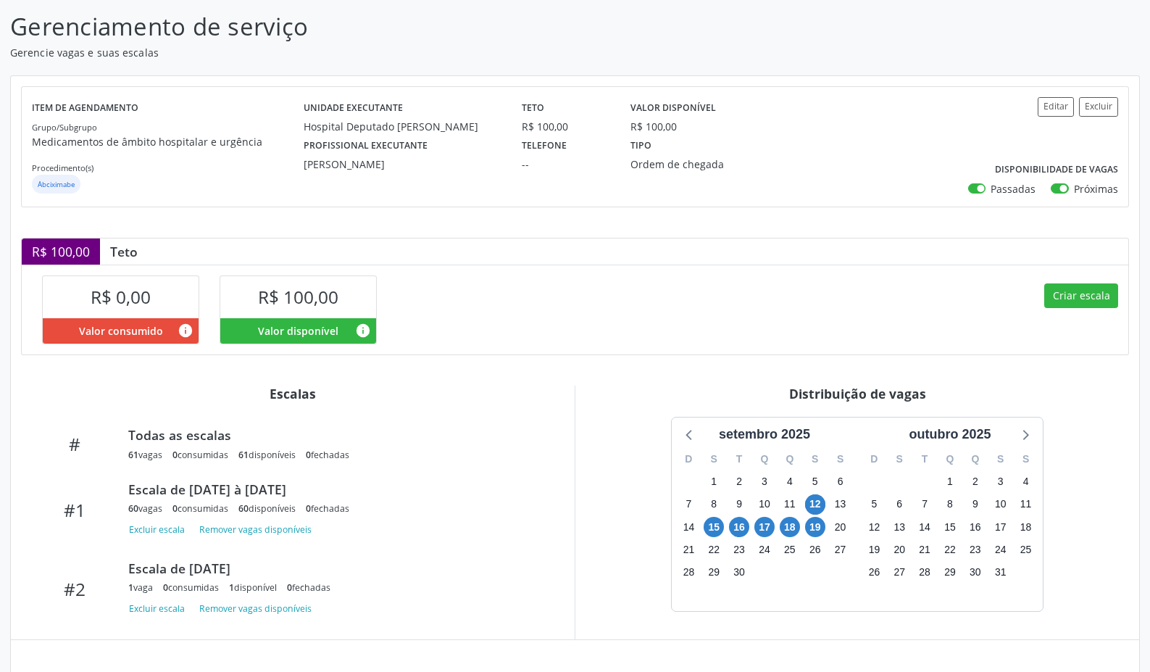
scroll to position [204, 0]
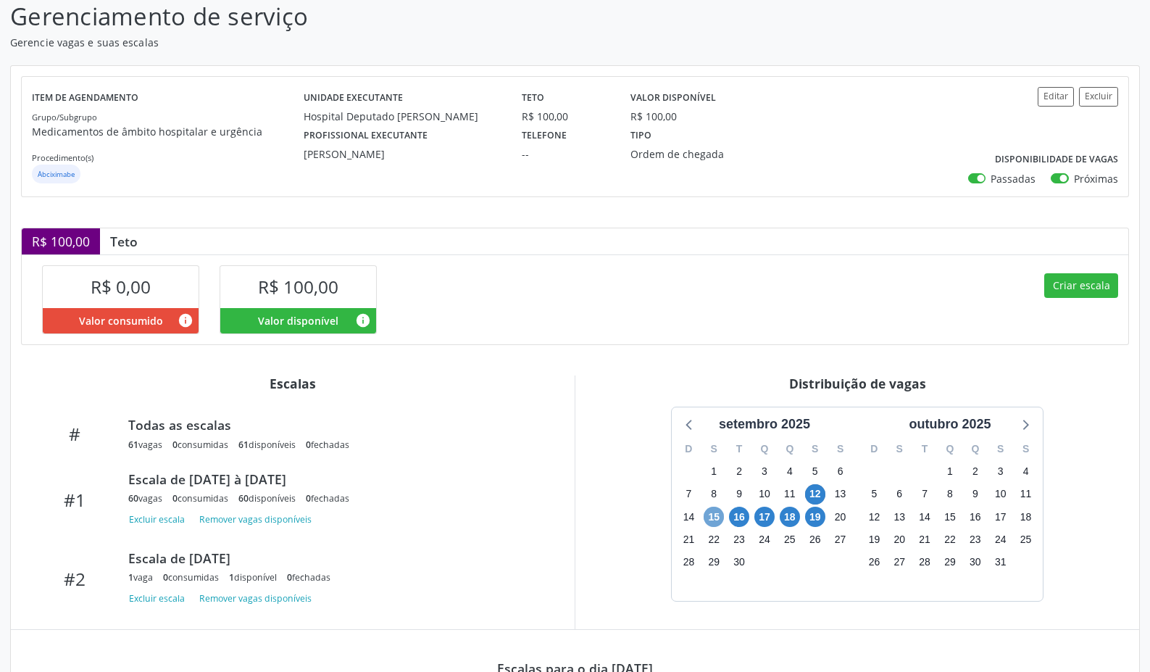
click at [712, 514] on span "15" at bounding box center [714, 517] width 20 height 20
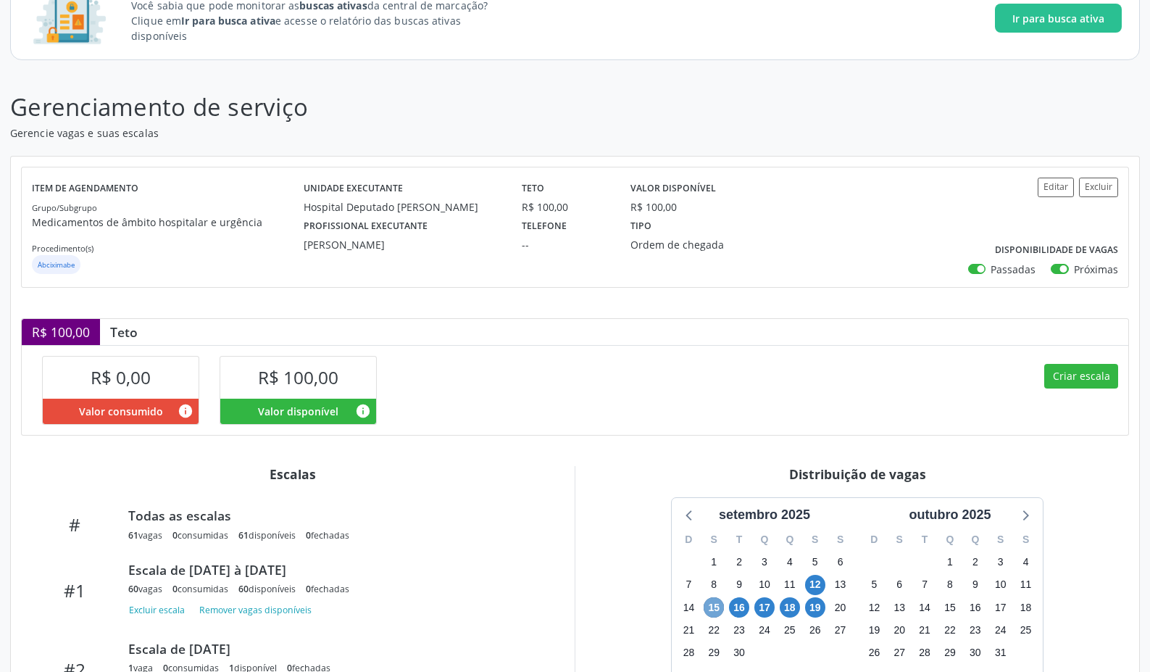
scroll to position [0, 0]
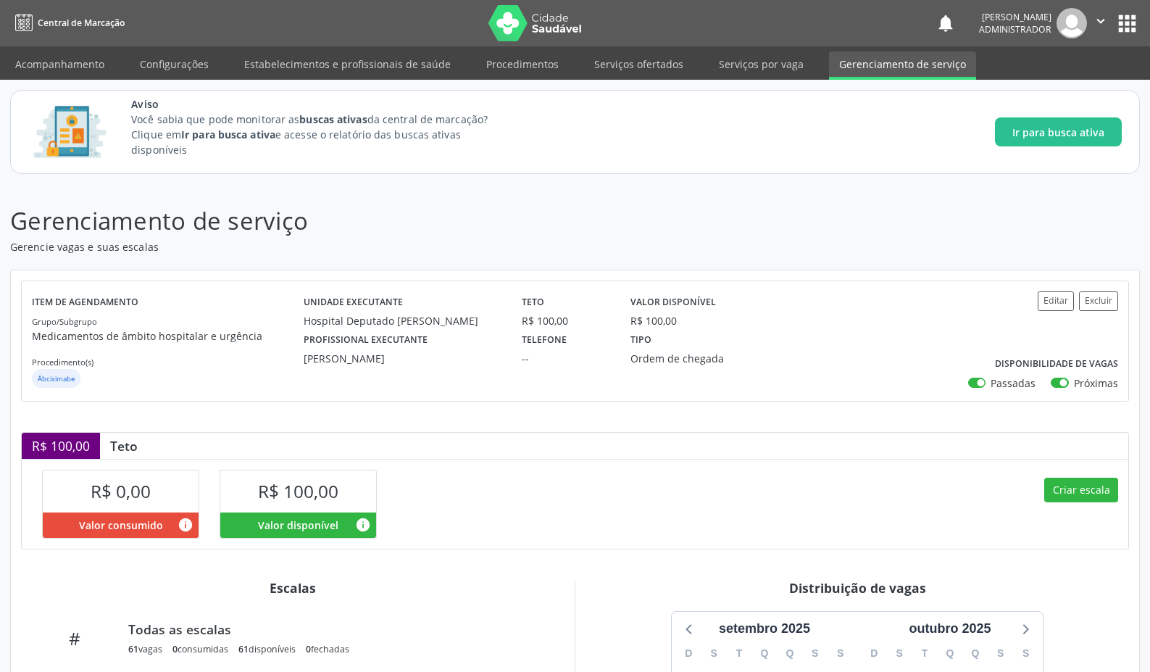
click at [1129, 18] on button "apps" at bounding box center [1127, 23] width 25 height 25
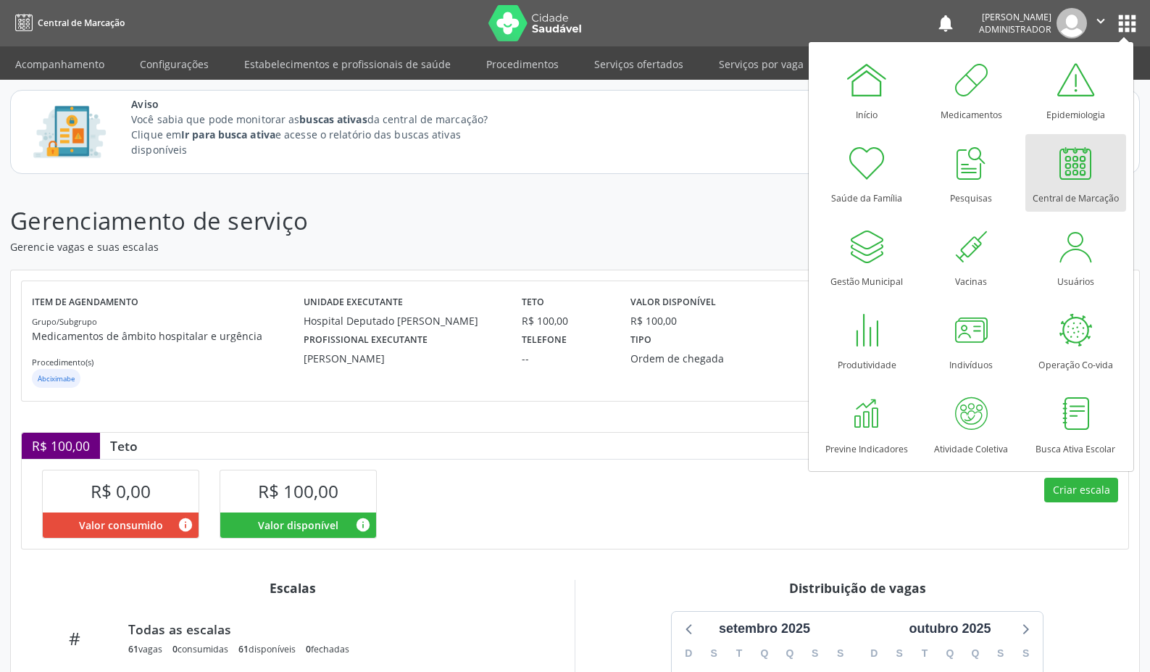
click at [1054, 180] on div at bounding box center [1075, 162] width 43 height 43
